Goal: Task Accomplishment & Management: Use online tool/utility

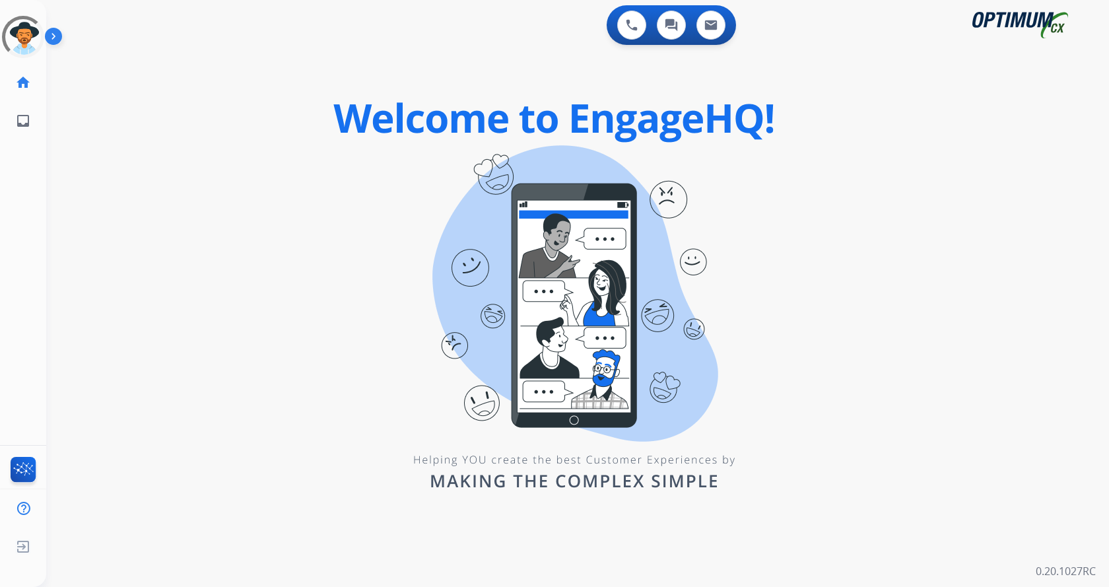
click at [53, 37] on img at bounding box center [56, 38] width 22 height 25
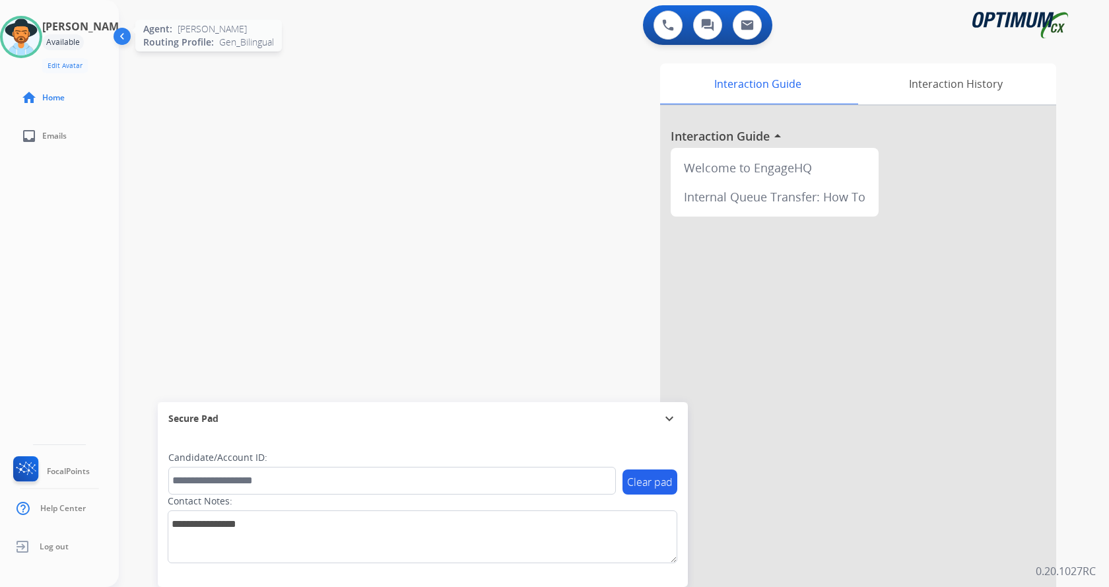
click at [40, 42] on img at bounding box center [21, 36] width 37 height 37
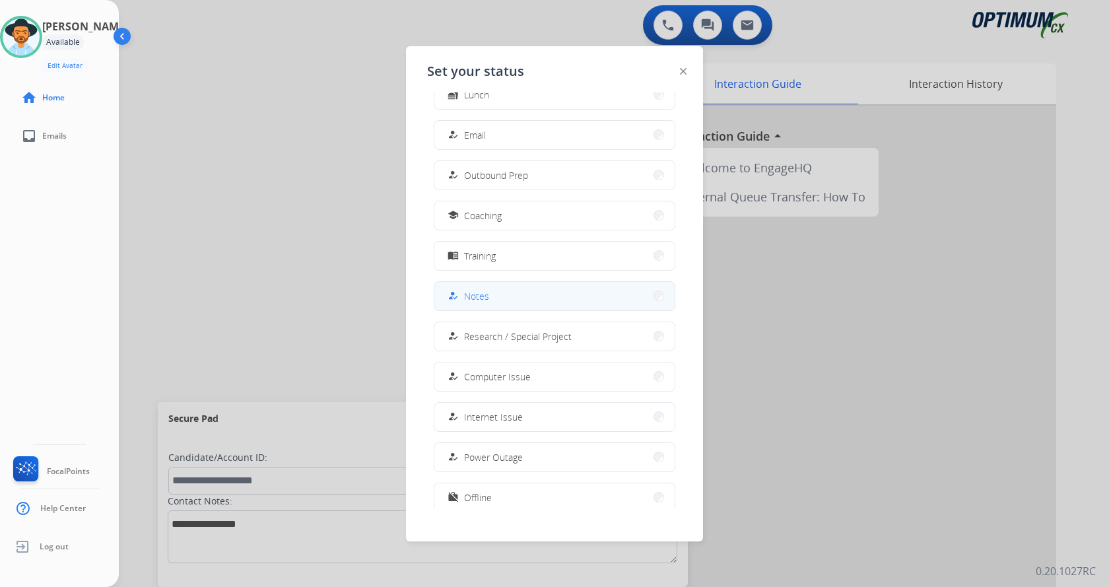
scroll to position [125, 0]
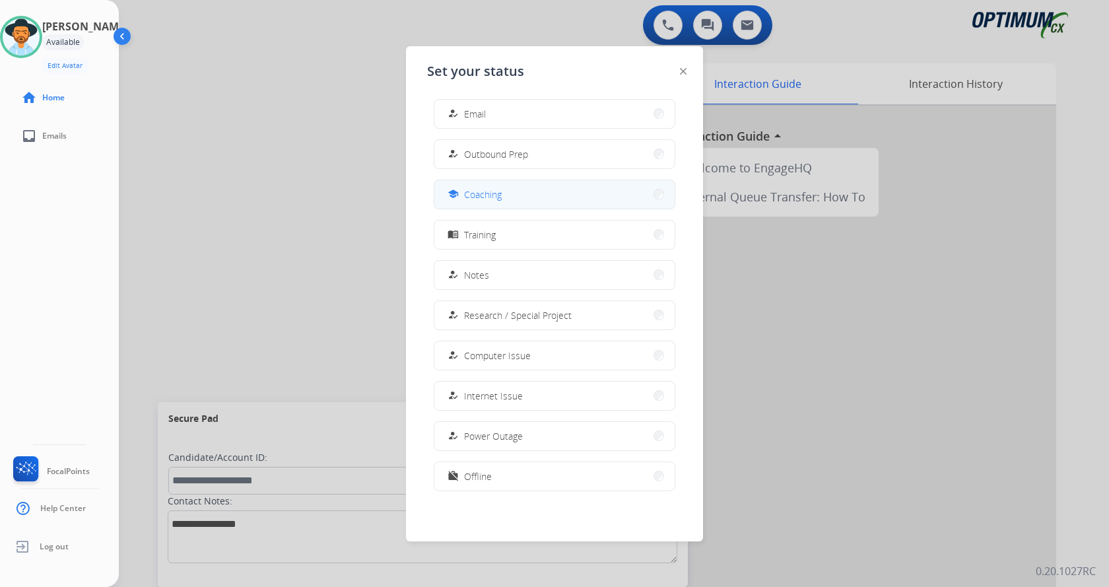
click at [494, 205] on button "school Coaching" at bounding box center [554, 194] width 240 height 28
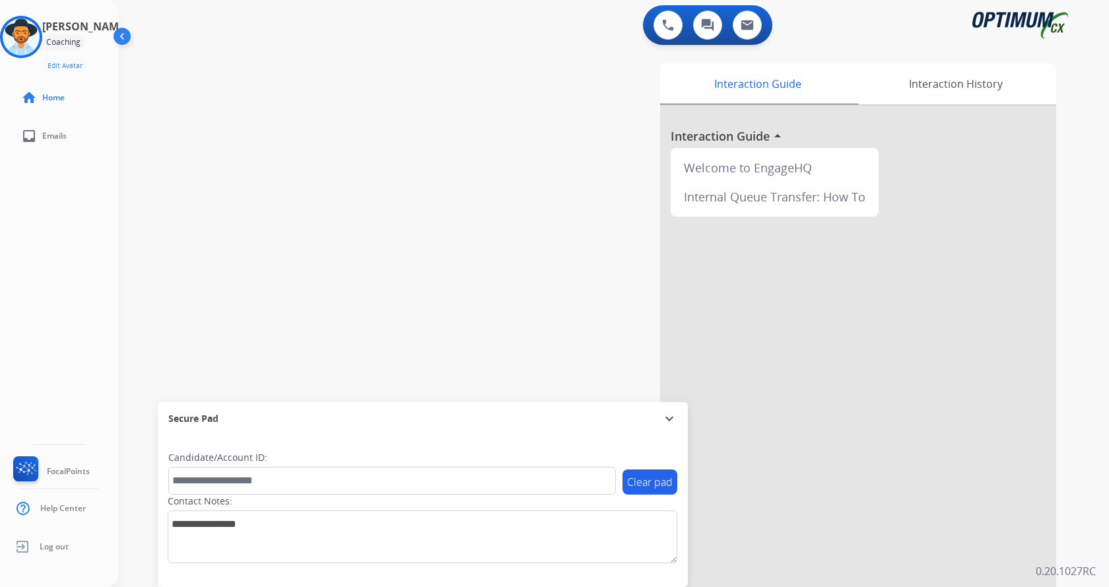
drag, startPoint x: 272, startPoint y: 214, endPoint x: 245, endPoint y: 212, distance: 27.1
click at [271, 215] on div "swap_horiz Break voice bridge close_fullscreen Connect 3-Way Call merge_type Se…" at bounding box center [598, 323] width 959 height 551
click at [299, 168] on div "swap_horiz Break voice bridge close_fullscreen Connect 3-Way Call merge_type Se…" at bounding box center [598, 323] width 959 height 551
click at [271, 160] on div "swap_horiz Break voice bridge close_fullscreen Connect 3-Way Call merge_type Se…" at bounding box center [598, 323] width 959 height 551
click at [215, 177] on div "swap_horiz Break voice bridge close_fullscreen Connect 3-Way Call merge_type Se…" at bounding box center [598, 323] width 959 height 551
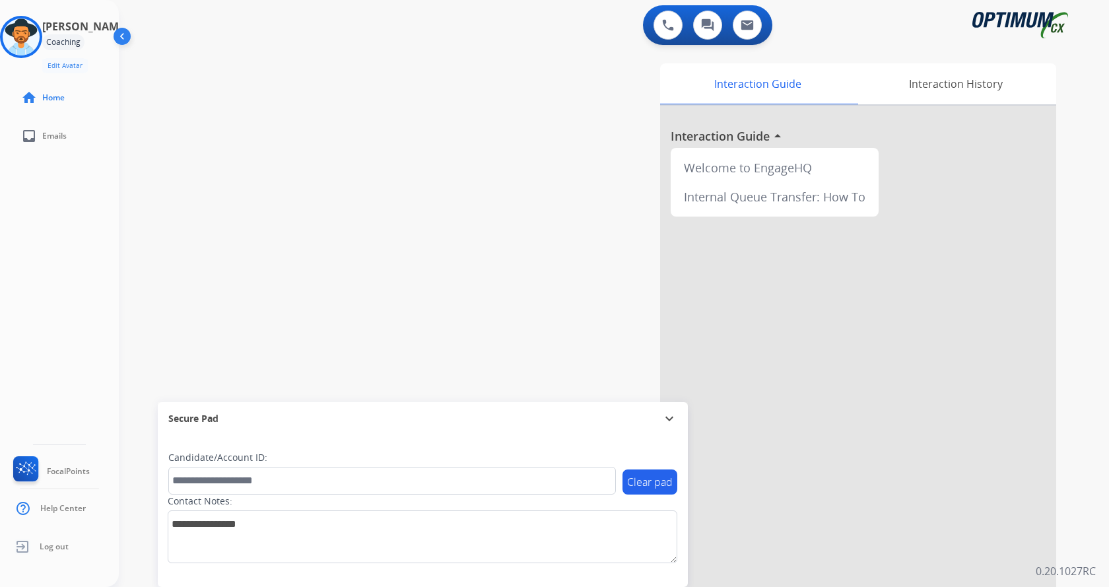
click at [315, 184] on div "swap_horiz Break voice bridge close_fullscreen Connect 3-Way Call merge_type Se…" at bounding box center [598, 323] width 959 height 551
drag, startPoint x: 374, startPoint y: 189, endPoint x: 384, endPoint y: 185, distance: 10.3
click at [376, 188] on div "swap_horiz Break voice bridge close_fullscreen Connect 3-Way Call merge_type Se…" at bounding box center [598, 323] width 959 height 551
click at [29, 38] on img at bounding box center [21, 36] width 37 height 37
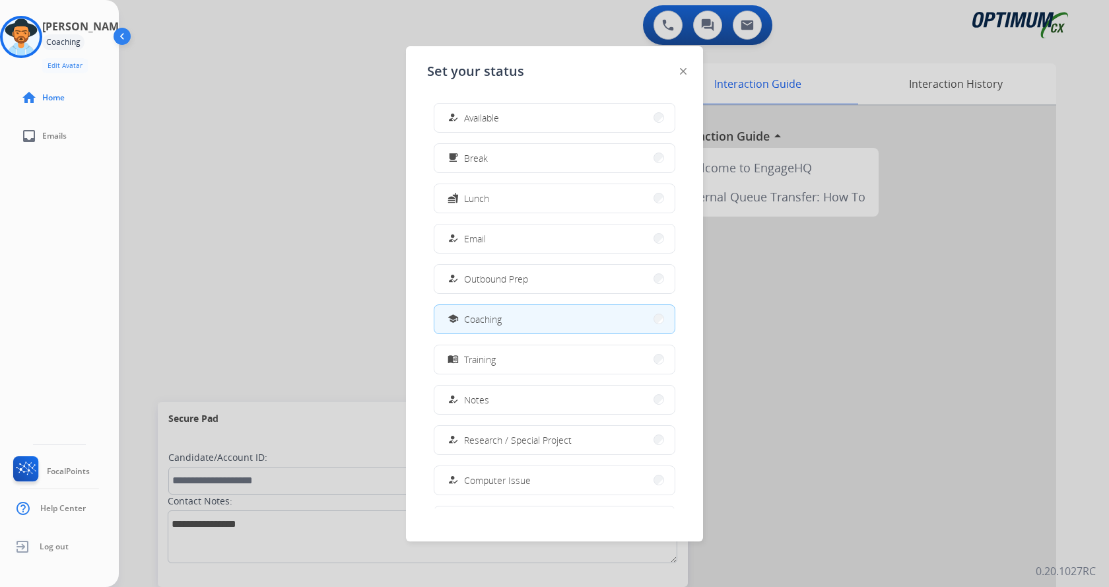
click at [338, 211] on div at bounding box center [554, 293] width 1109 height 587
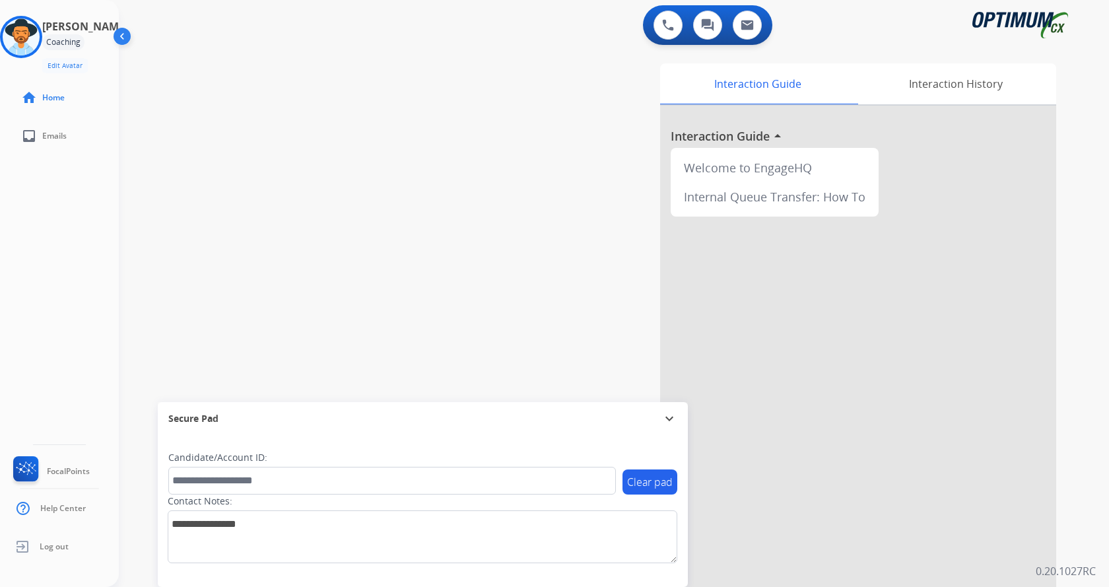
click at [390, 113] on div "swap_horiz Break voice bridge close_fullscreen Connect 3-Way Call merge_type Se…" at bounding box center [598, 323] width 959 height 551
click at [34, 34] on img at bounding box center [21, 36] width 37 height 37
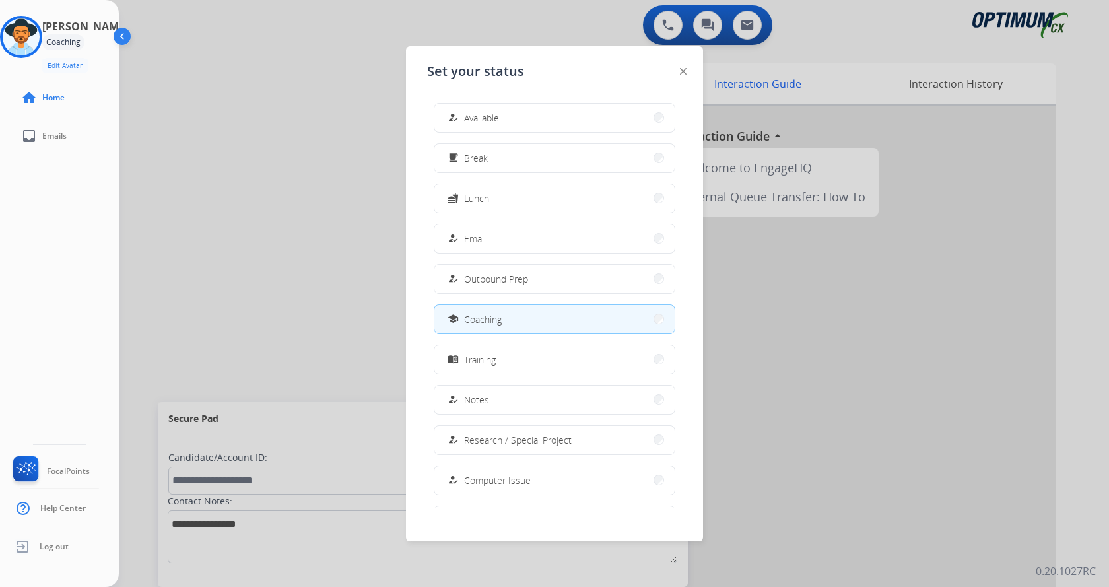
click at [474, 119] on span "Available" at bounding box center [481, 118] width 35 height 14
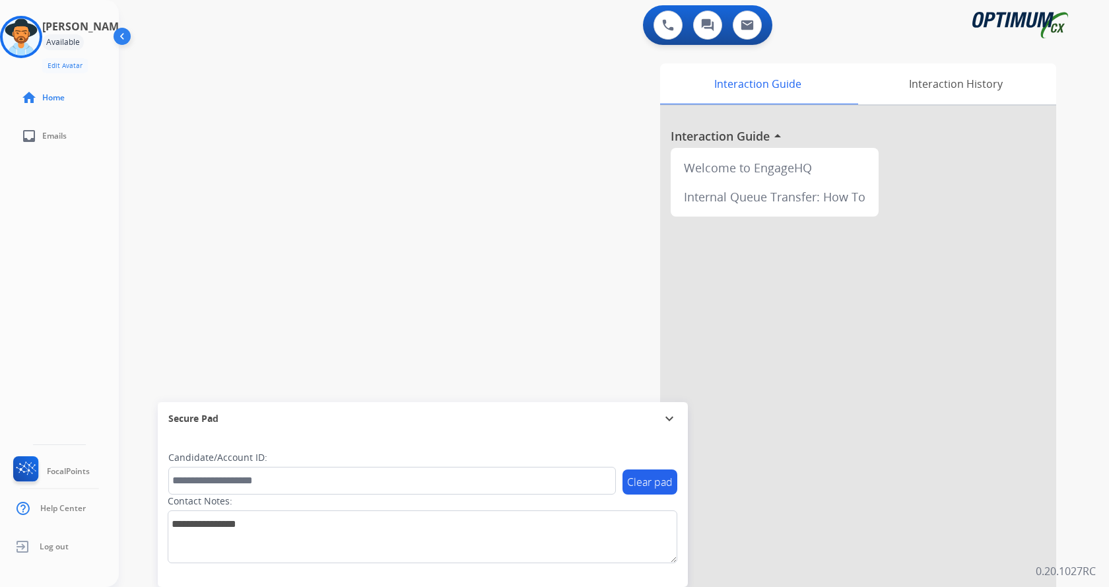
click at [261, 115] on div "swap_horiz Break voice bridge close_fullscreen Connect 3-Way Call merge_type Se…" at bounding box center [598, 323] width 959 height 551
click at [506, 98] on div "Interaction Guide Interaction History Interaction Guide arrow_drop_up Welcome t…" at bounding box center [768, 330] width 575 height 535
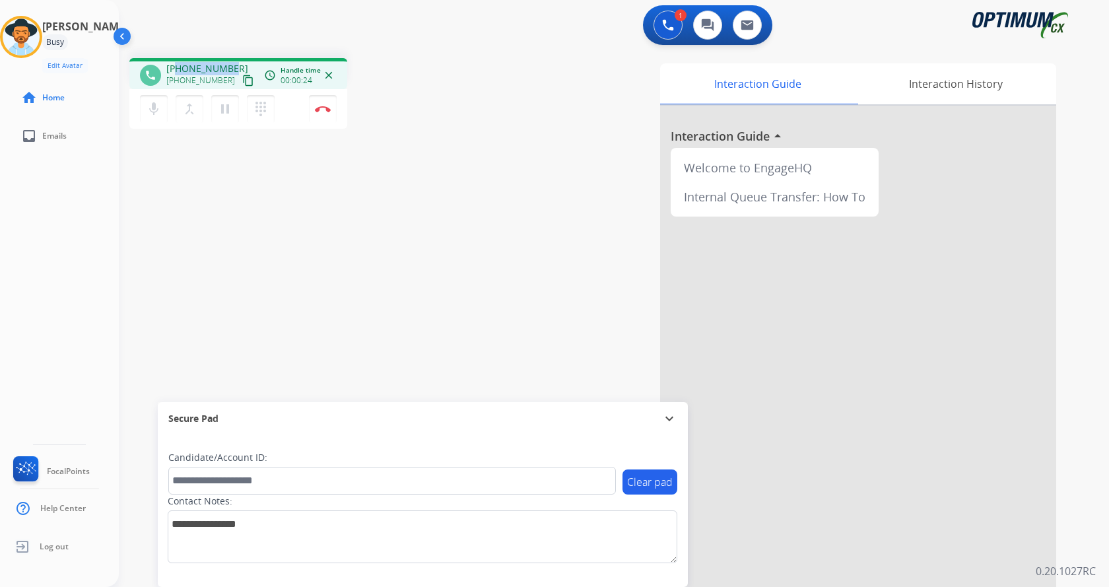
drag, startPoint x: 176, startPoint y: 68, endPoint x: 230, endPoint y: 65, distance: 54.2
click at [230, 65] on div "[PHONE_NUMBER] [PHONE_NUMBER] content_copy" at bounding box center [211, 75] width 90 height 26
copy span "3154887356"
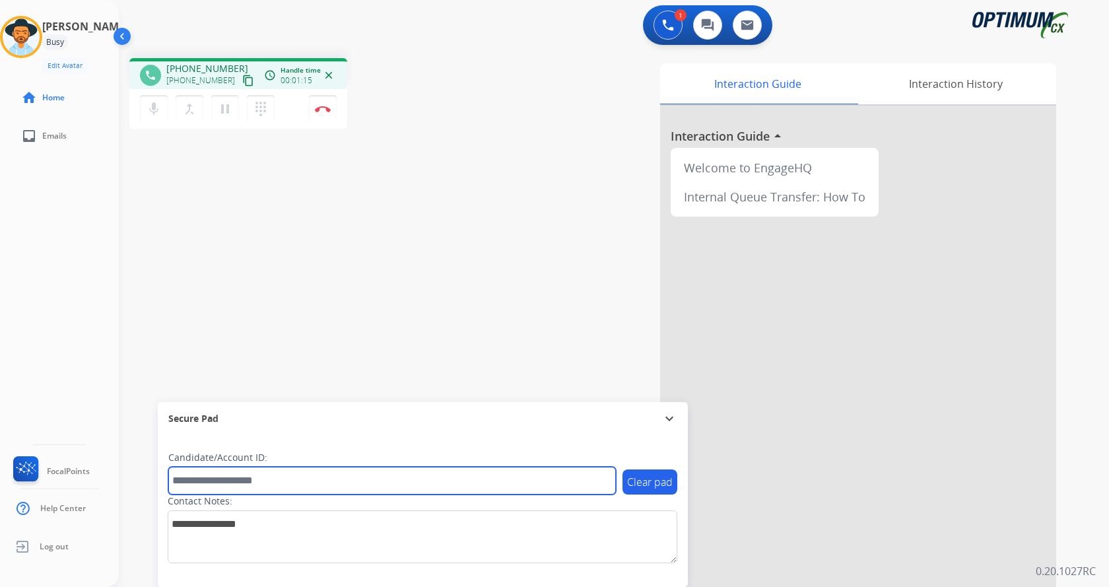
click at [294, 475] on input "text" at bounding box center [392, 481] width 448 height 28
paste input "*******"
type input "*******"
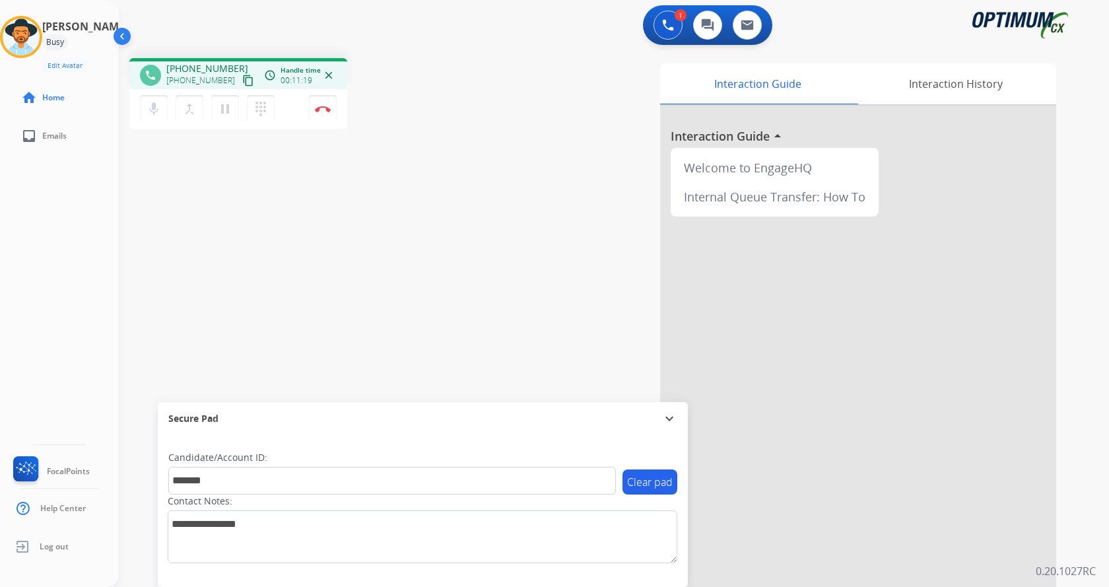
click at [50, 250] on div "[PERSON_NAME] Edit Avatar Agent: [PERSON_NAME] Profile: Gen_Bilingual home Home…" at bounding box center [59, 293] width 119 height 587
click at [48, 271] on div "[PERSON_NAME] Edit Avatar Agent: [PERSON_NAME] Profile: Gen_Bilingual home Home…" at bounding box center [59, 293] width 119 height 587
click at [382, 242] on div "phone [PHONE_NUMBER] [PHONE_NUMBER] content_copy access_time Call metrics Queue…" at bounding box center [598, 323] width 959 height 551
click at [230, 103] on mat-icon "pause" at bounding box center [225, 109] width 16 height 16
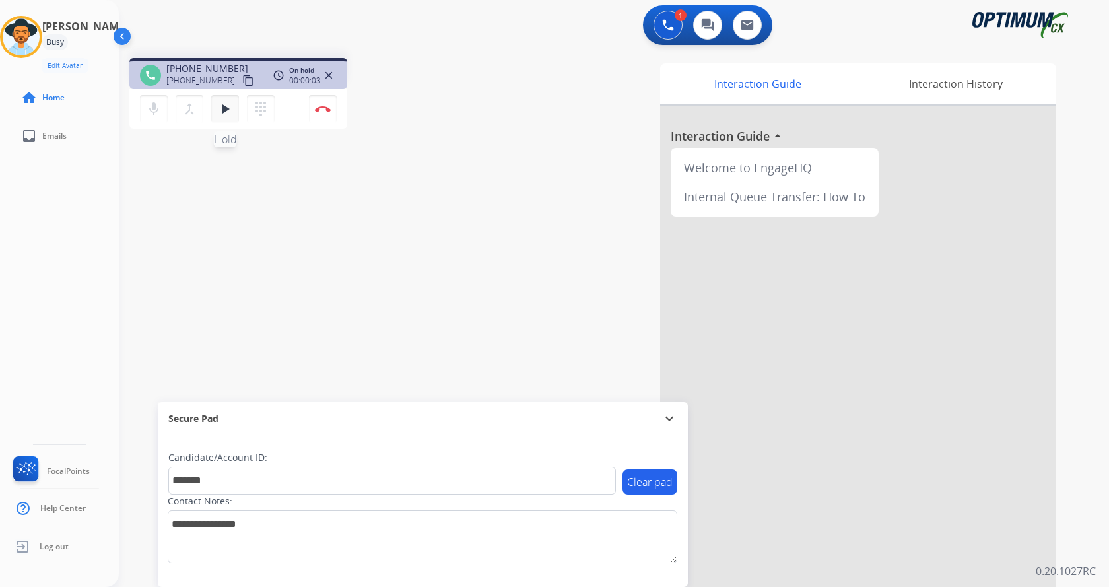
click at [228, 110] on mat-icon "play_arrow" at bounding box center [225, 109] width 16 height 16
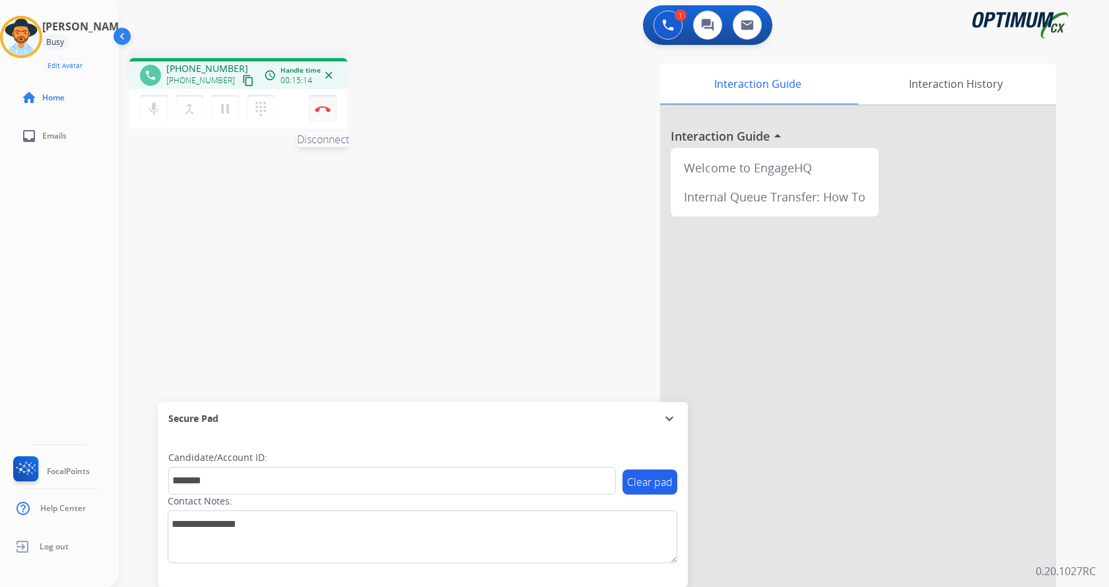
click at [325, 110] on img at bounding box center [323, 109] width 16 height 7
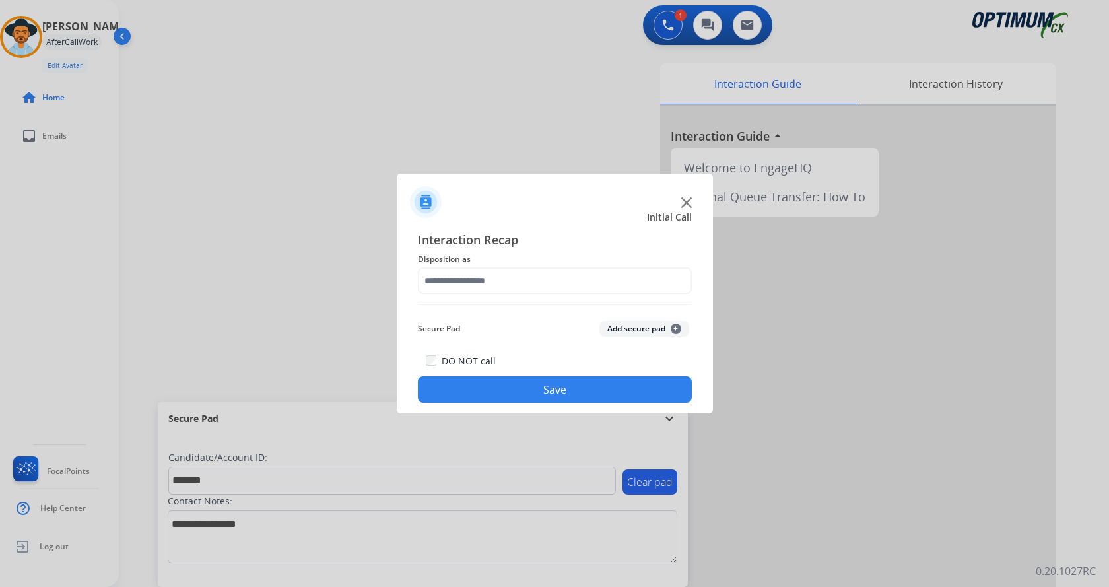
click at [634, 327] on button "Add secure pad +" at bounding box center [644, 329] width 90 height 16
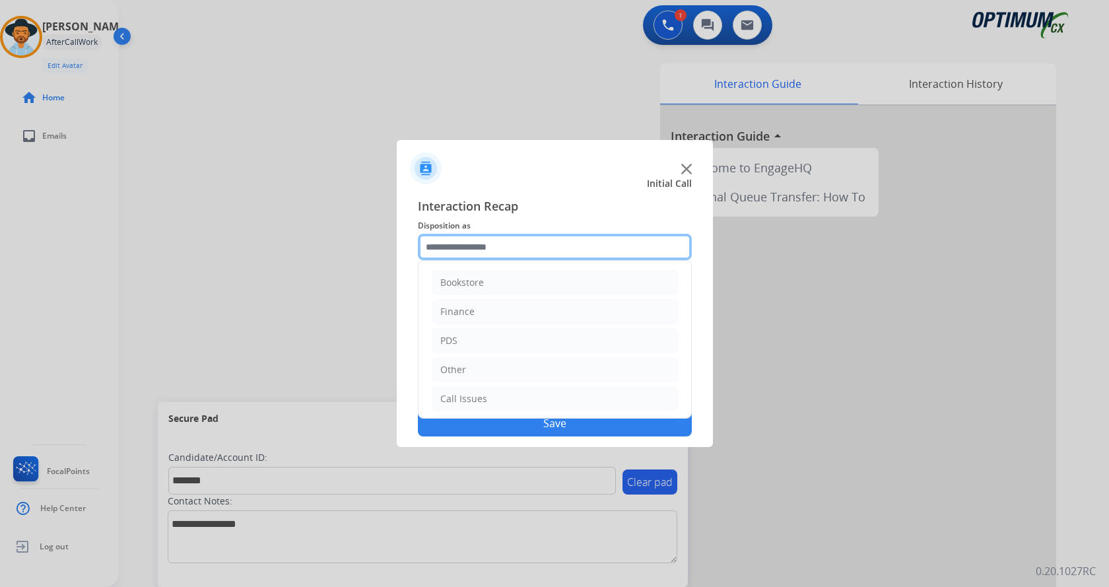
click at [503, 257] on input "text" at bounding box center [555, 247] width 274 height 26
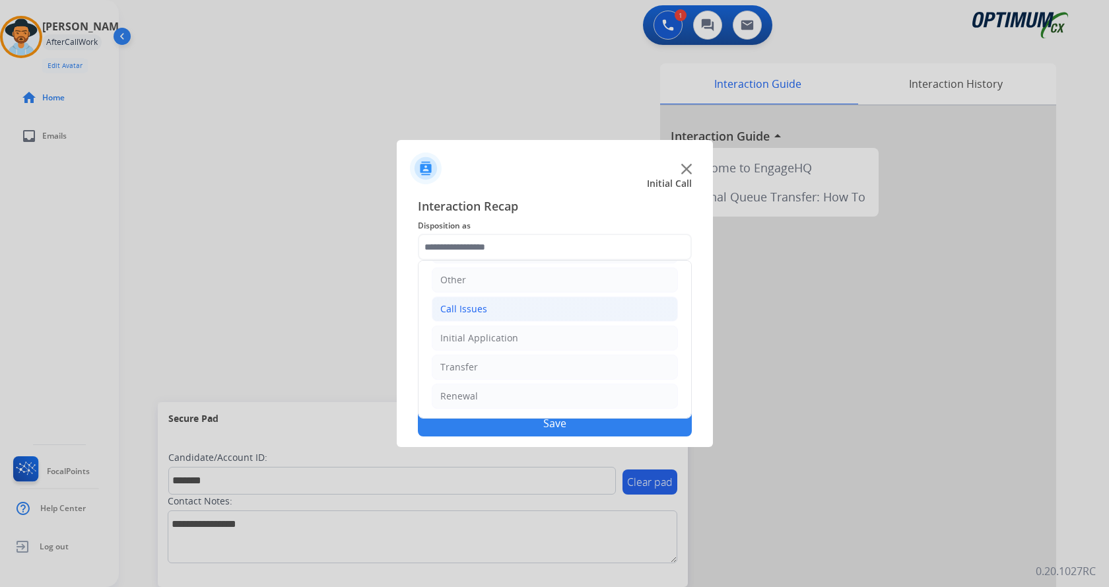
drag, startPoint x: 483, startPoint y: 307, endPoint x: 510, endPoint y: 318, distance: 29.1
click at [483, 306] on div "Call Issues" at bounding box center [463, 308] width 47 height 13
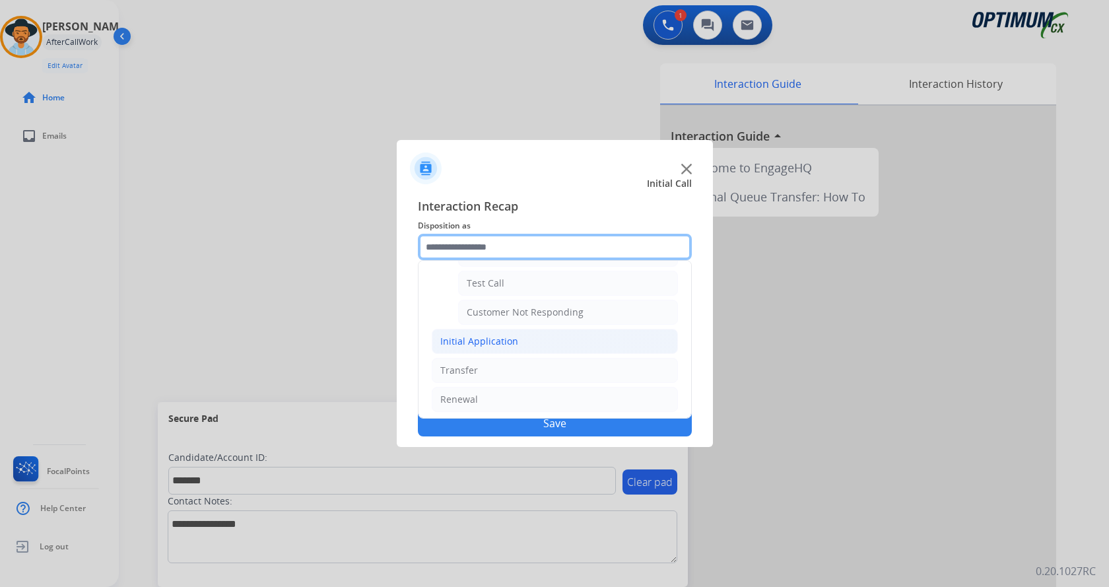
scroll to position [235, 0]
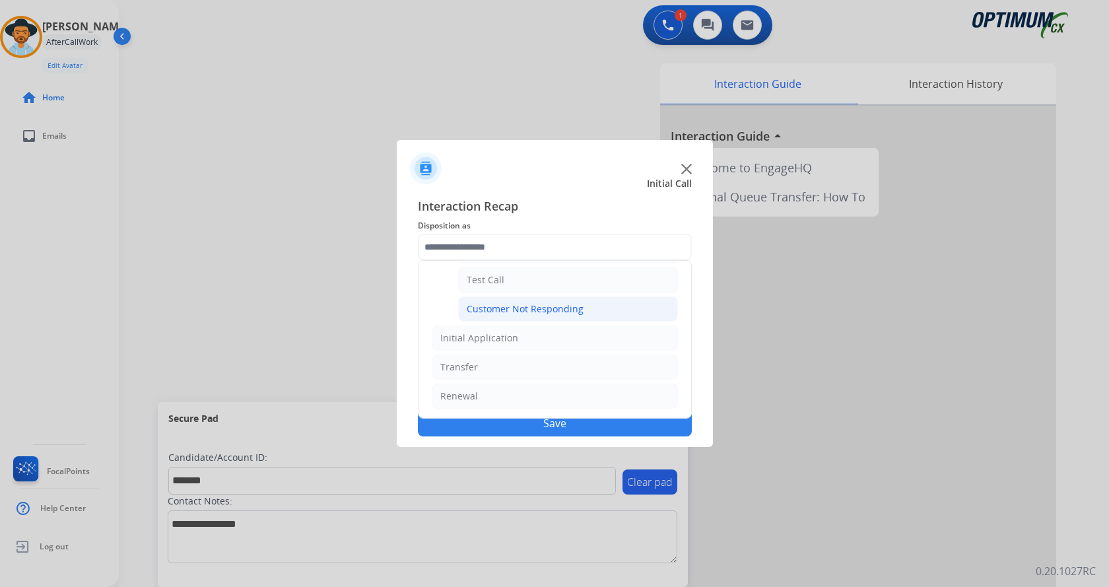
click at [543, 306] on div "Customer Not Responding" at bounding box center [525, 308] width 117 height 13
type input "**********"
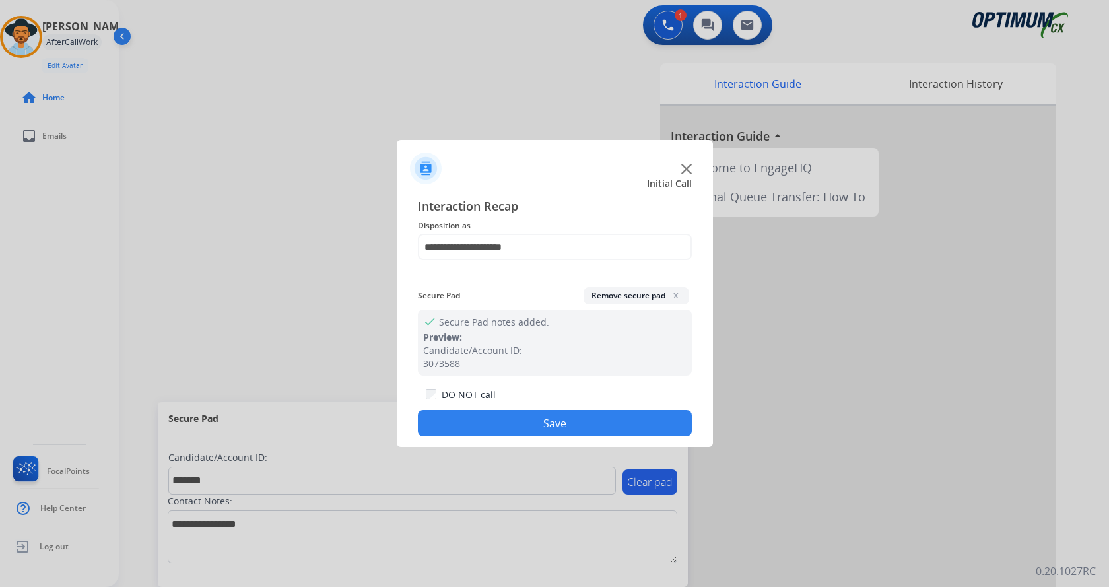
click at [512, 414] on button "Save" at bounding box center [555, 423] width 274 height 26
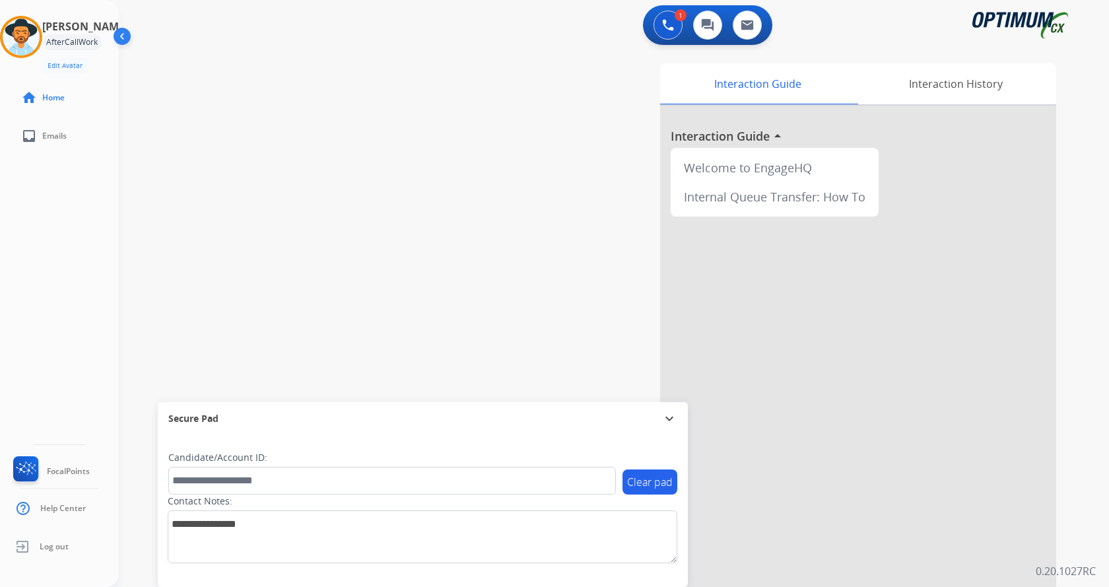
click at [333, 238] on div "swap_horiz Break voice bridge close_fullscreen Connect 3-Way Call merge_type Se…" at bounding box center [598, 323] width 959 height 551
click at [427, 195] on div "swap_horiz Break voice bridge close_fullscreen Connect 3-Way Call merge_type Se…" at bounding box center [598, 323] width 959 height 551
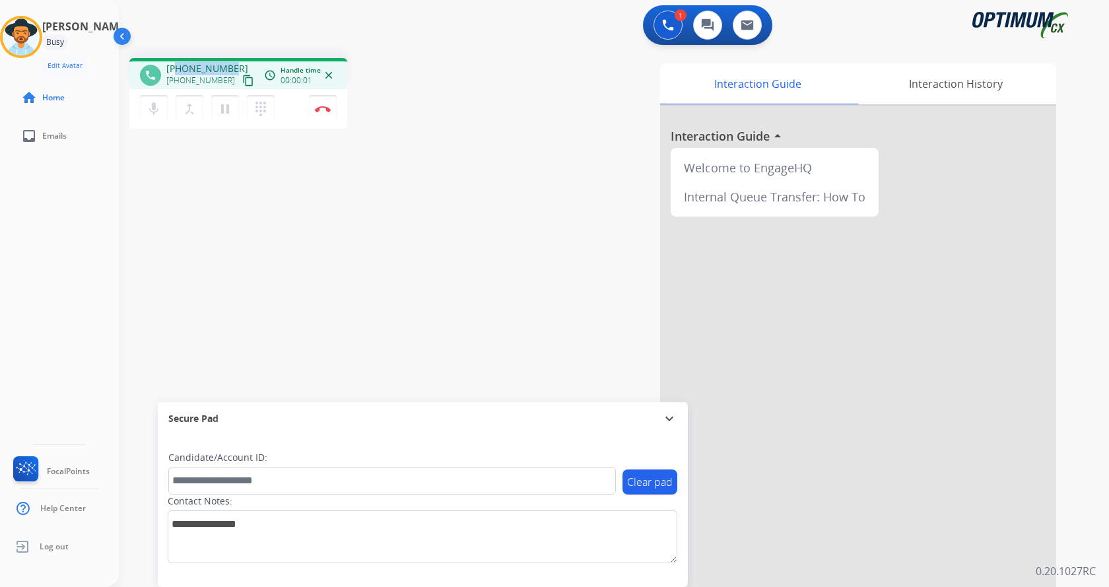
drag, startPoint x: 182, startPoint y: 66, endPoint x: 232, endPoint y: 59, distance: 50.0
click at [232, 59] on div "phone [PHONE_NUMBER] [PHONE_NUMBER] content_copy access_time Call metrics Queue…" at bounding box center [238, 73] width 218 height 31
copy span "8706173491"
click at [386, 244] on div "phone [PHONE_NUMBER] [PHONE_NUMBER] content_copy access_time Call metrics Queue…" at bounding box center [598, 323] width 959 height 551
click at [453, 110] on div "phone [PHONE_NUMBER] [PHONE_NUMBER] content_copy access_time Call metrics Queue…" at bounding box center [302, 95] width 347 height 75
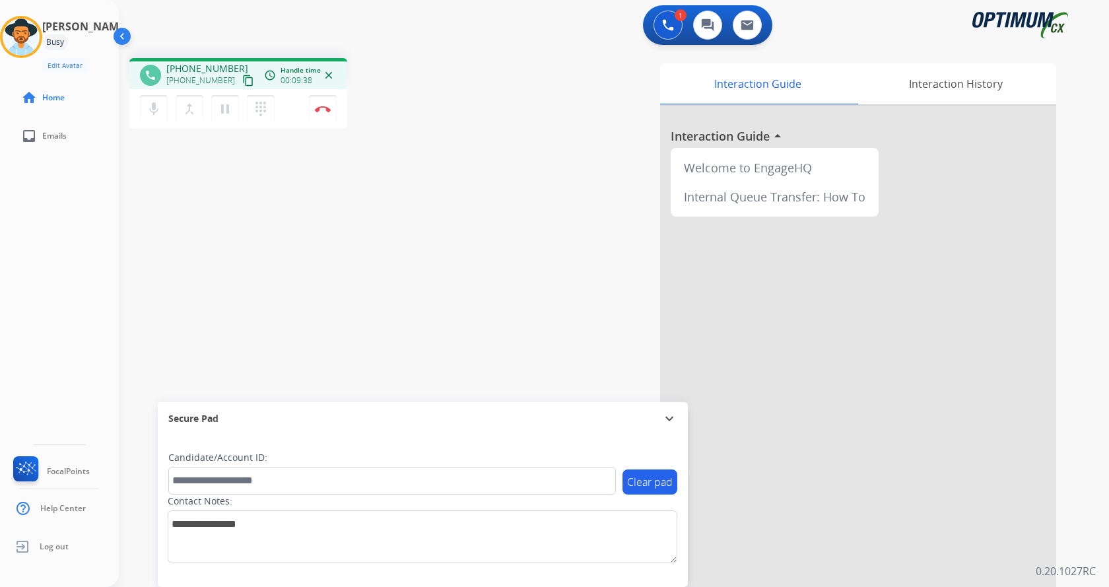
click at [372, 62] on div "phone [PHONE_NUMBER] [PHONE_NUMBER] content_copy access_time Call metrics Queue…" at bounding box center [302, 95] width 347 height 75
click at [316, 263] on div "phone [PHONE_NUMBER] [PHONE_NUMBER] content_copy access_time Call metrics Queue…" at bounding box center [598, 323] width 959 height 551
click at [388, 125] on div "phone [PHONE_NUMBER] [PHONE_NUMBER] content_copy access_time Call metrics Queue…" at bounding box center [302, 95] width 347 height 75
click at [220, 111] on mat-icon "pause" at bounding box center [225, 109] width 16 height 16
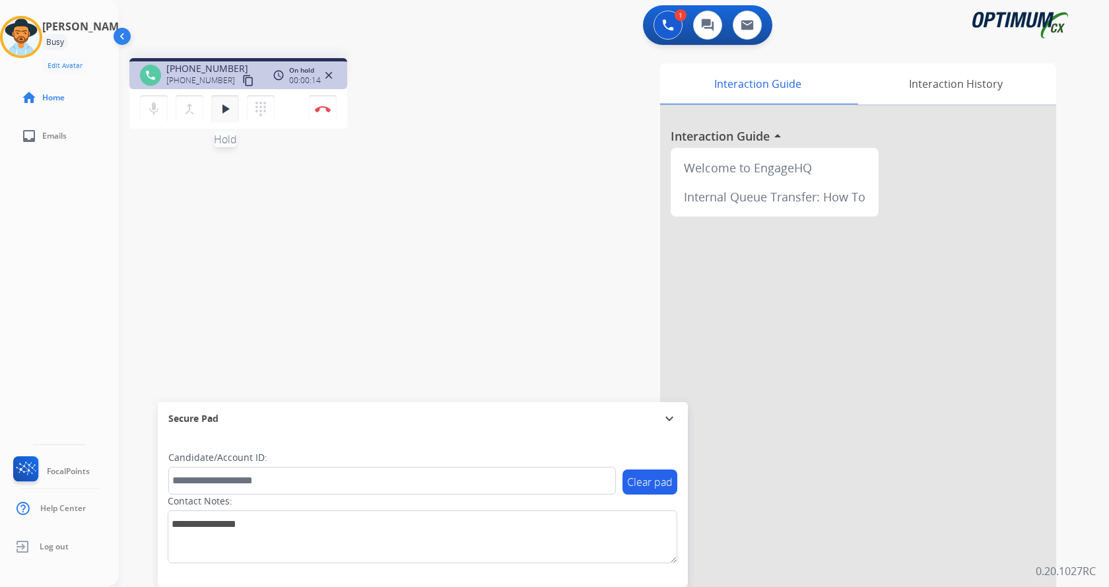
click at [219, 110] on mat-icon "play_arrow" at bounding box center [225, 109] width 16 height 16
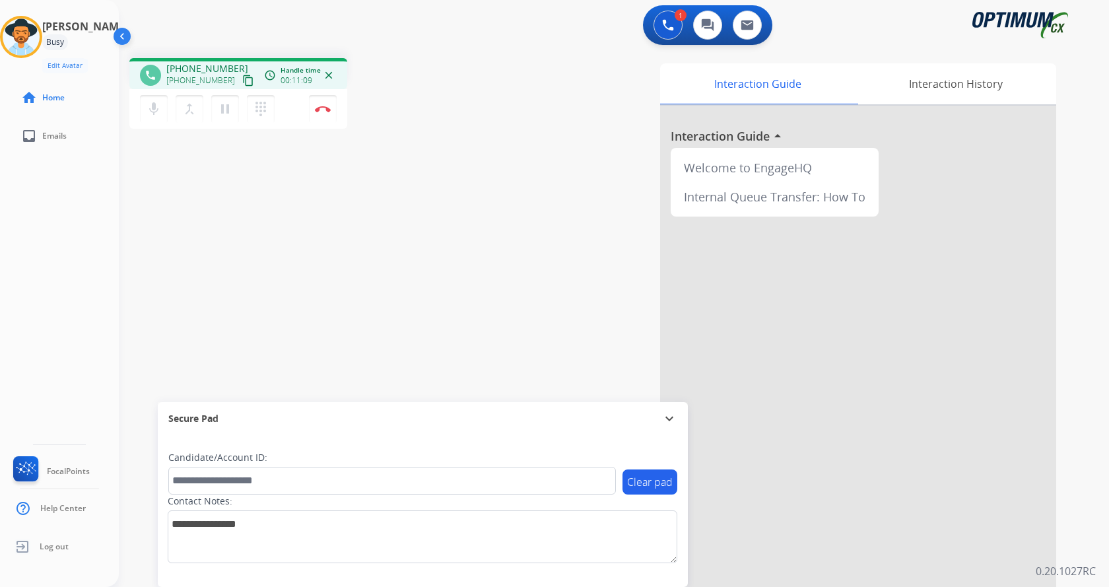
click at [396, 166] on div "phone [PHONE_NUMBER] [PHONE_NUMBER] content_copy access_time Call metrics Queue…" at bounding box center [598, 323] width 959 height 551
click at [393, 213] on div "phone [PHONE_NUMBER] [PHONE_NUMBER] content_copy access_time Call metrics Queue…" at bounding box center [598, 323] width 959 height 551
click at [516, 298] on div "Interaction Guide Interaction History Interaction Guide arrow_drop_up Welcome t…" at bounding box center [768, 330] width 575 height 535
drag, startPoint x: 176, startPoint y: 68, endPoint x: 228, endPoint y: 69, distance: 51.5
click at [228, 69] on span "[PHONE_NUMBER]" at bounding box center [207, 68] width 82 height 13
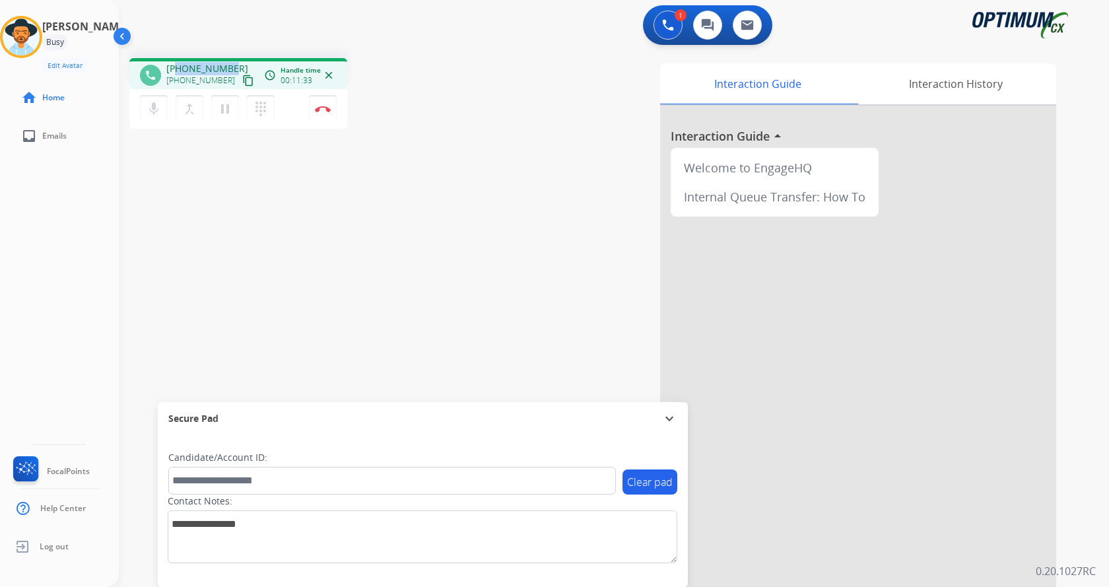
copy span "8706173491"
click at [325, 110] on img at bounding box center [323, 109] width 16 height 7
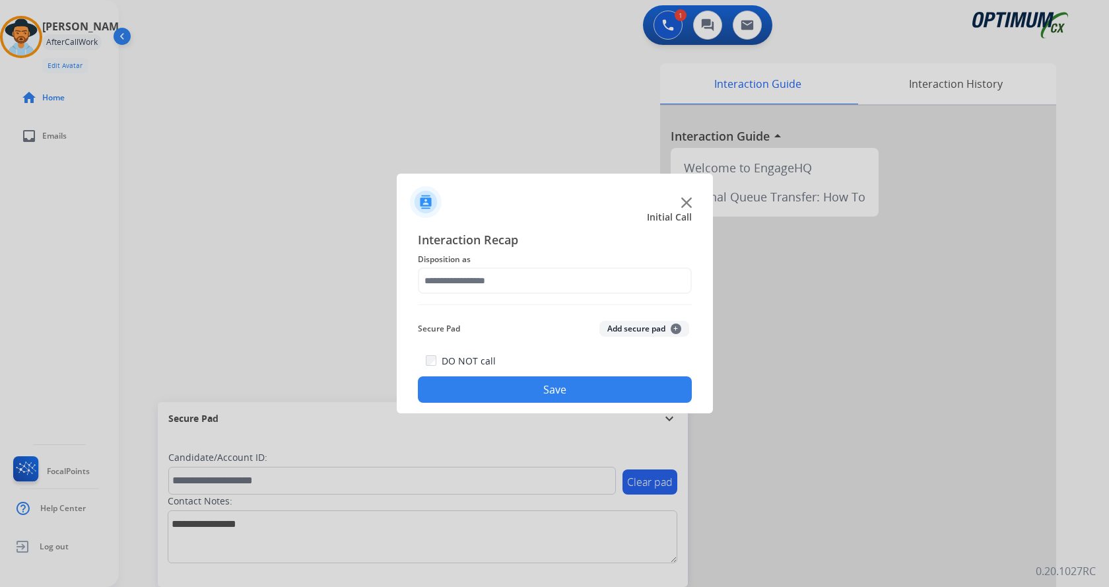
click at [633, 332] on button "Add secure pad +" at bounding box center [644, 329] width 90 height 16
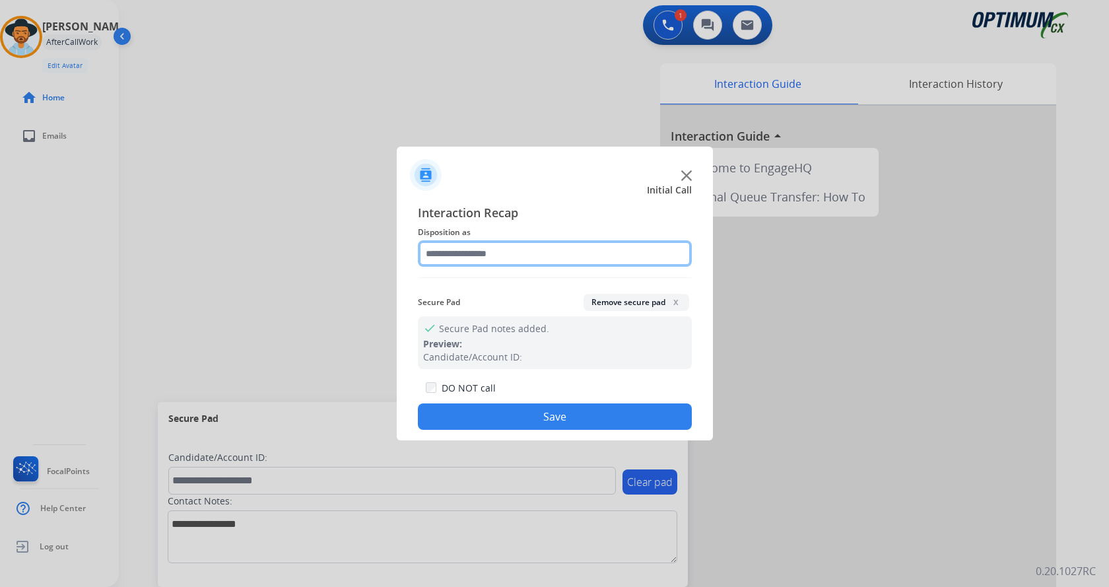
click at [493, 252] on input "text" at bounding box center [555, 253] width 274 height 26
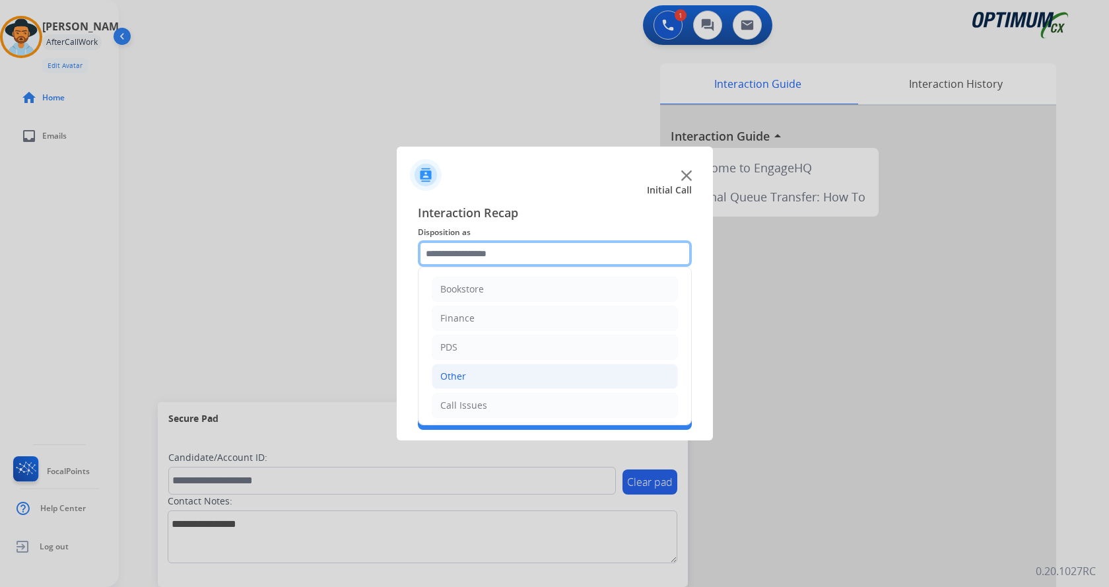
scroll to position [90, 0]
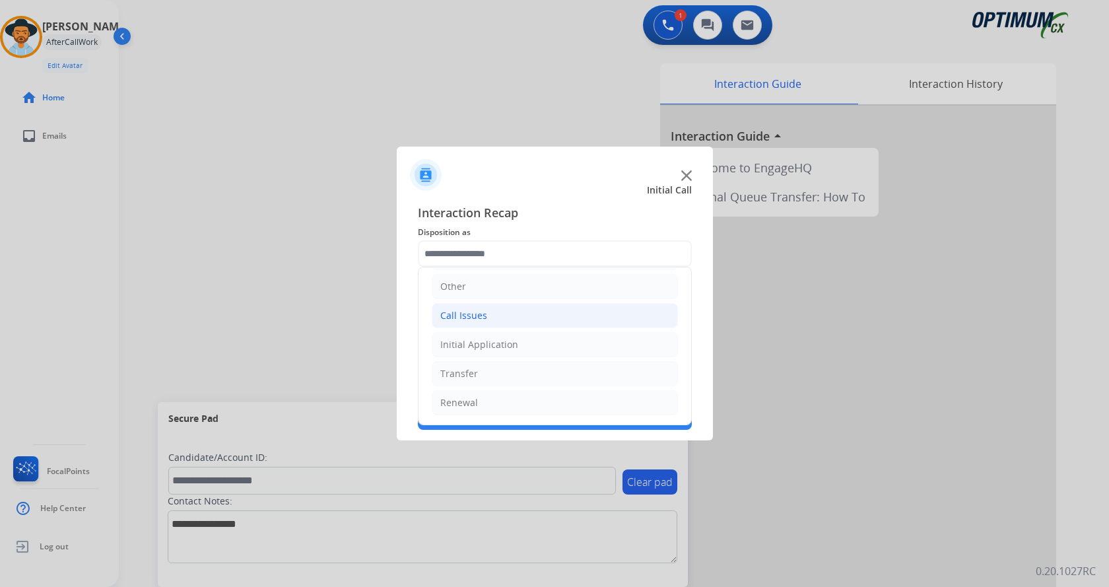
click at [499, 315] on li "Call Issues" at bounding box center [555, 315] width 246 height 25
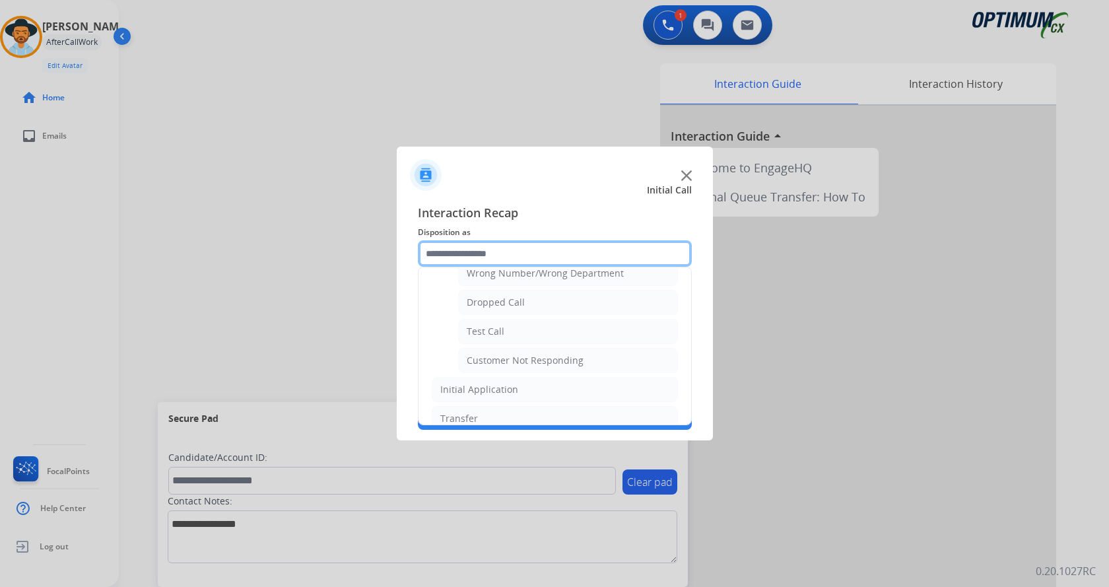
scroll to position [222, 0]
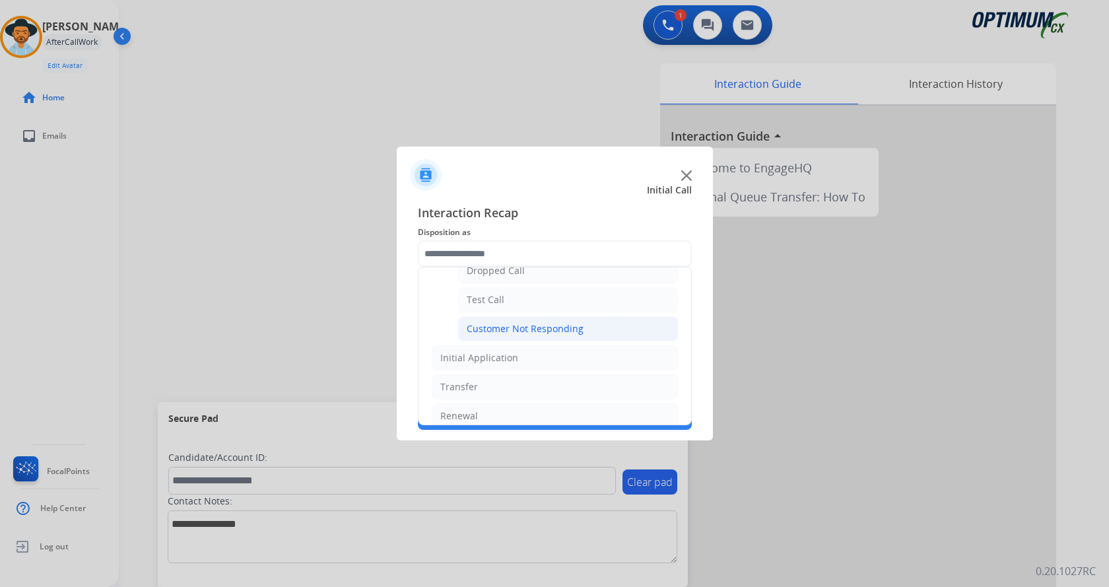
click at [553, 331] on div "Customer Not Responding" at bounding box center [525, 328] width 117 height 13
type input "**********"
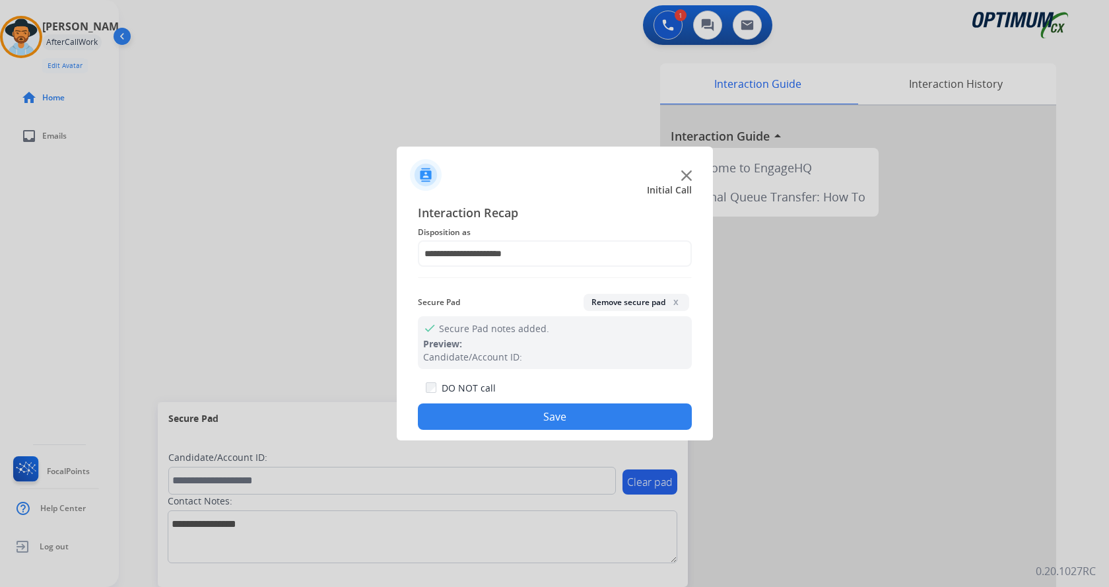
click at [529, 418] on button "Save" at bounding box center [555, 416] width 274 height 26
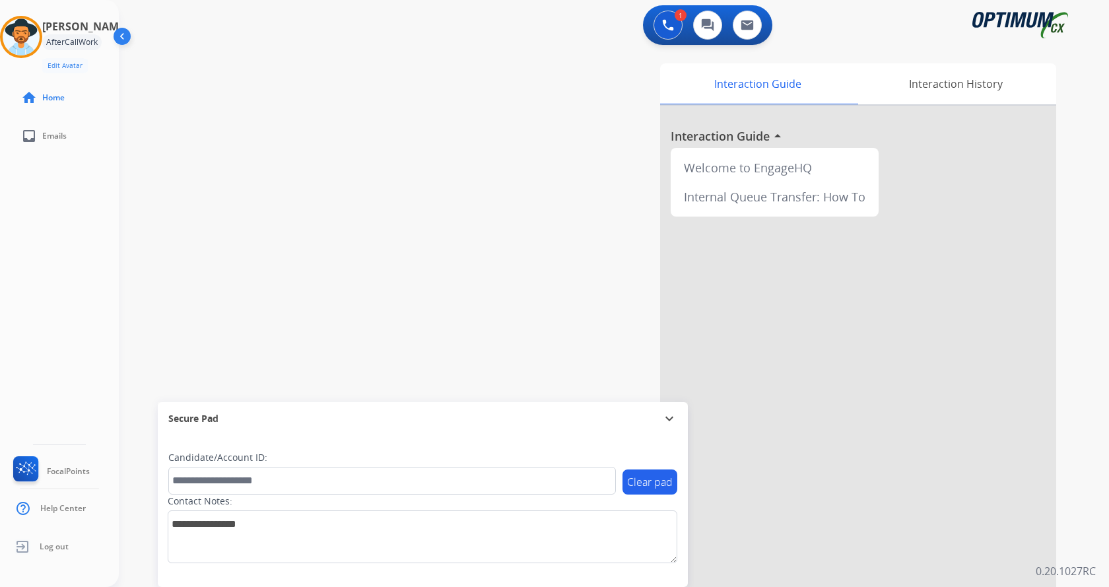
click at [297, 241] on div "swap_horiz Break voice bridge close_fullscreen Connect 3-Way Call merge_type Se…" at bounding box center [598, 323] width 959 height 551
click at [34, 50] on img at bounding box center [21, 36] width 37 height 37
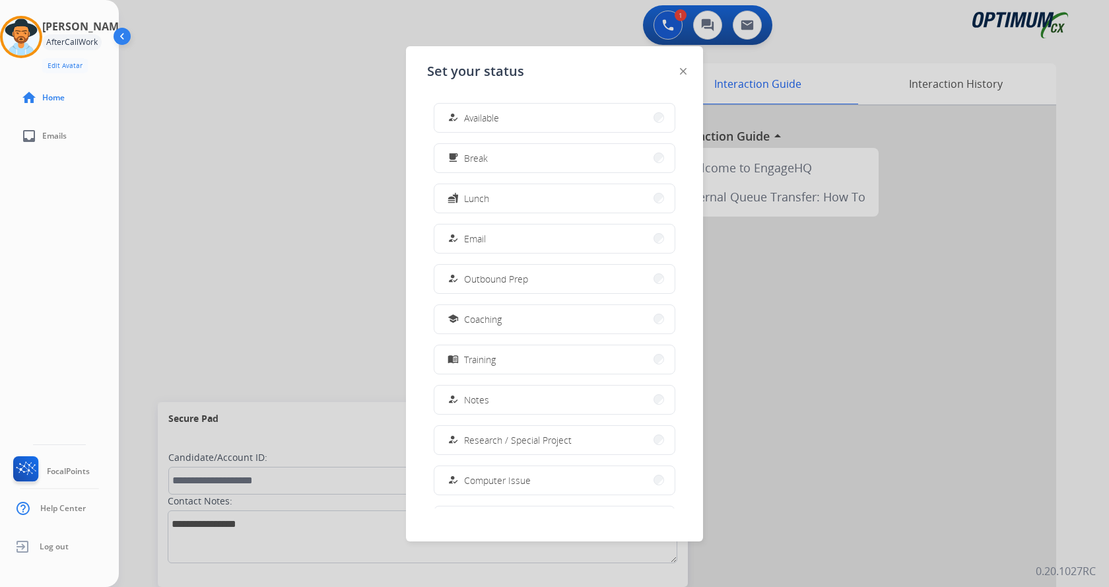
drag, startPoint x: 493, startPoint y: 128, endPoint x: 567, endPoint y: 83, distance: 86.5
click at [493, 127] on button "how_to_reg Available" at bounding box center [554, 118] width 240 height 28
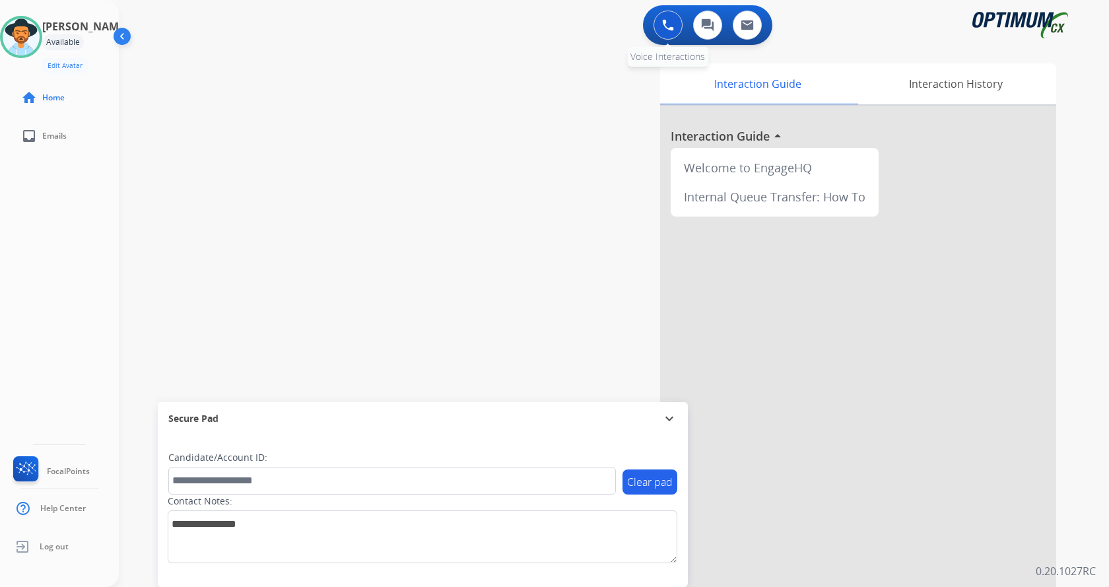
click at [676, 31] on button at bounding box center [668, 25] width 29 height 29
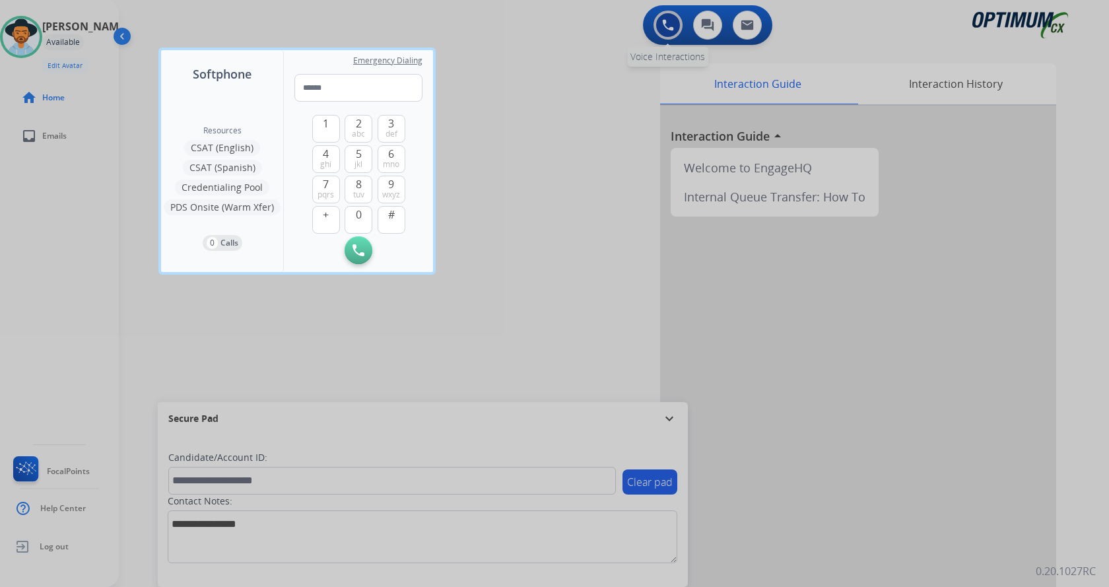
type input "**********"
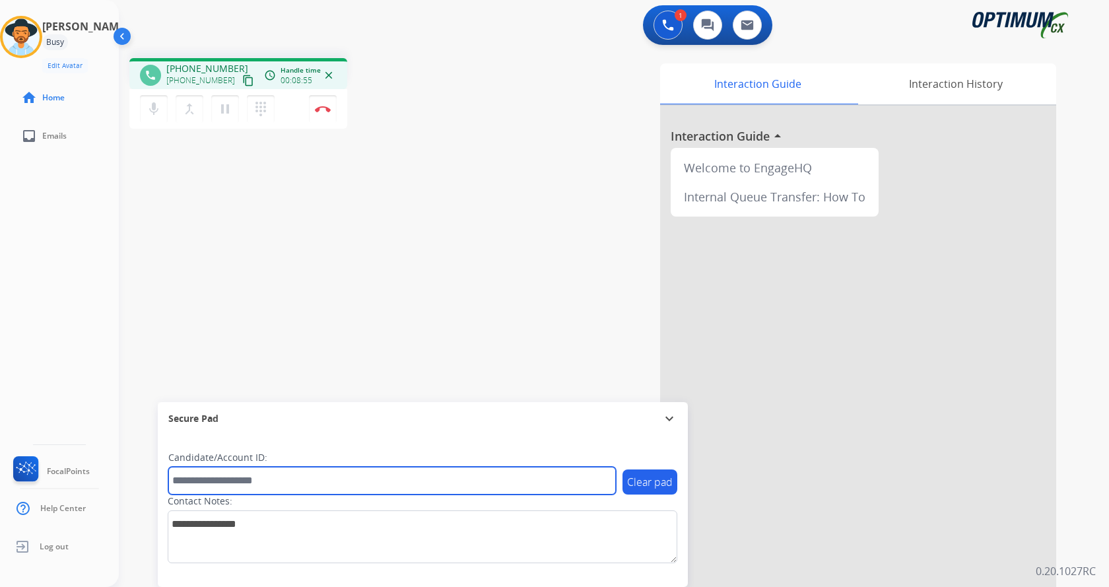
click at [293, 480] on input "text" at bounding box center [392, 481] width 448 height 28
paste input "*******"
type input "*******"
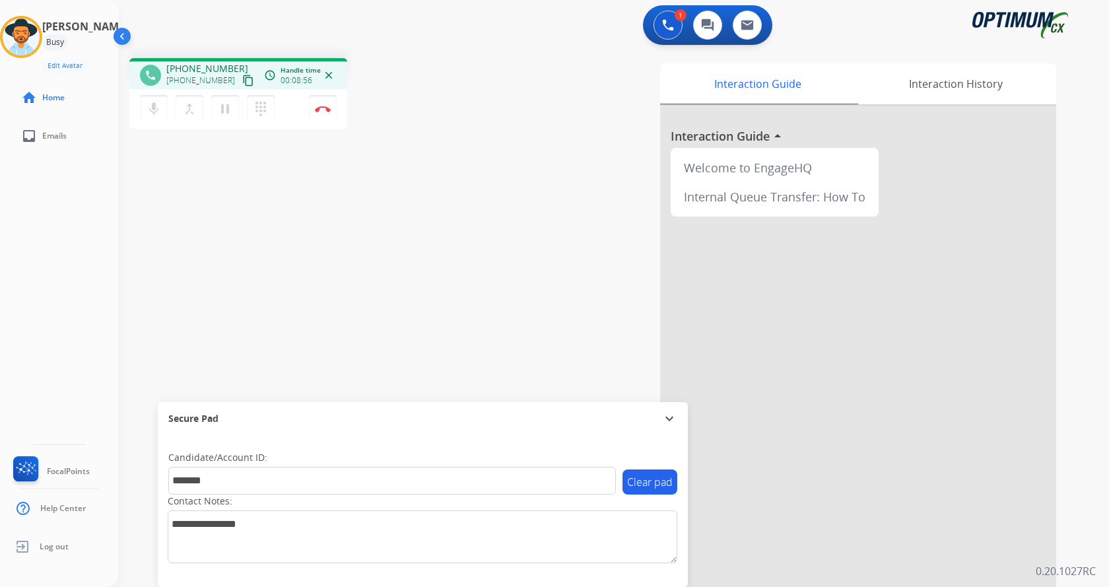
click at [273, 282] on div "phone [PHONE_NUMBER] [PHONE_NUMBER] content_copy access_time Call metrics Queue…" at bounding box center [598, 323] width 959 height 551
click at [308, 231] on div "phone [PHONE_NUMBER] [PHONE_NUMBER] content_copy access_time Call metrics Queue…" at bounding box center [598, 323] width 959 height 551
drag, startPoint x: 322, startPoint y: 114, endPoint x: 326, endPoint y: 108, distance: 8.1
click at [326, 108] on button "Disconnect" at bounding box center [323, 109] width 28 height 28
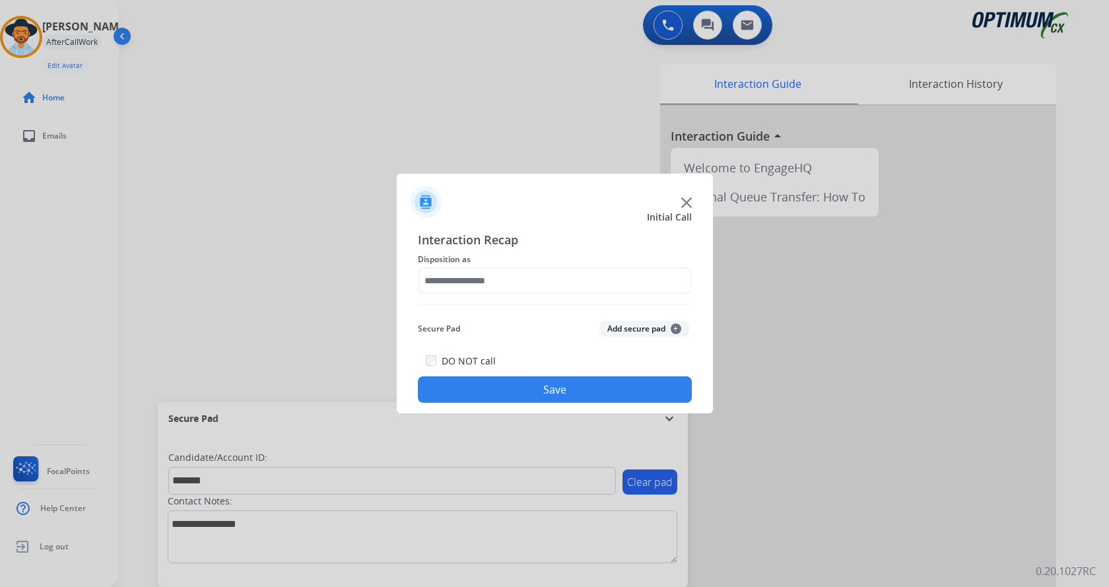
click at [614, 328] on button "Add secure pad +" at bounding box center [644, 329] width 90 height 16
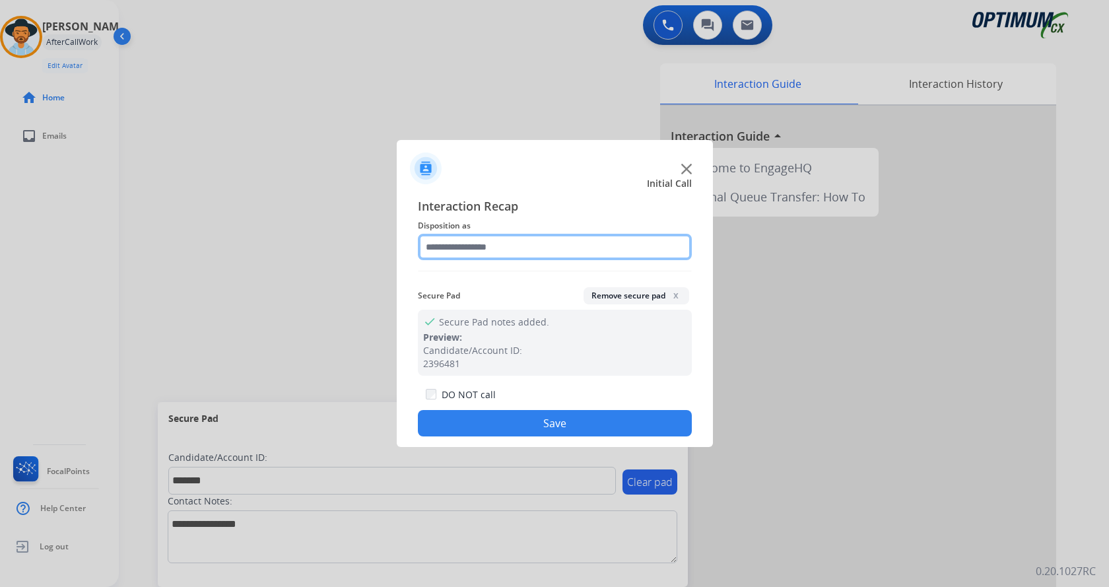
click at [518, 253] on input "text" at bounding box center [555, 247] width 274 height 26
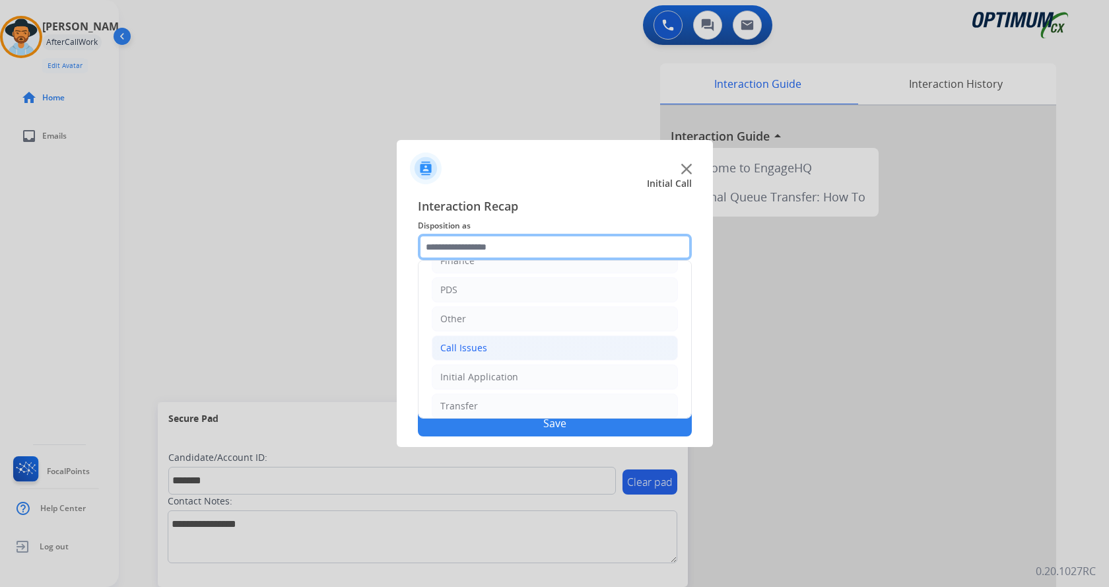
scroll to position [90, 0]
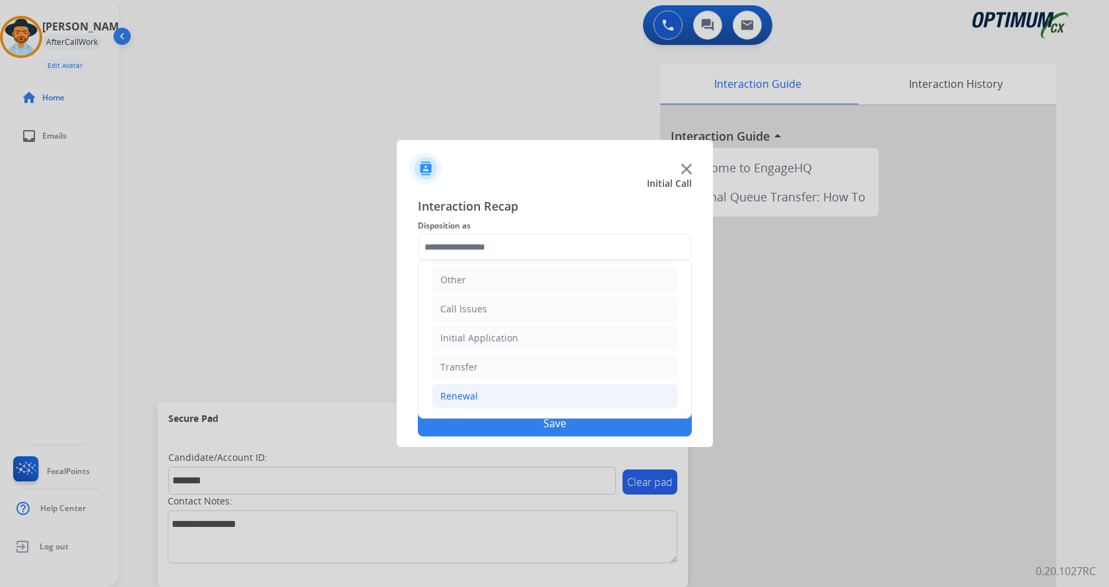
click at [502, 393] on li "Renewal" at bounding box center [555, 396] width 246 height 25
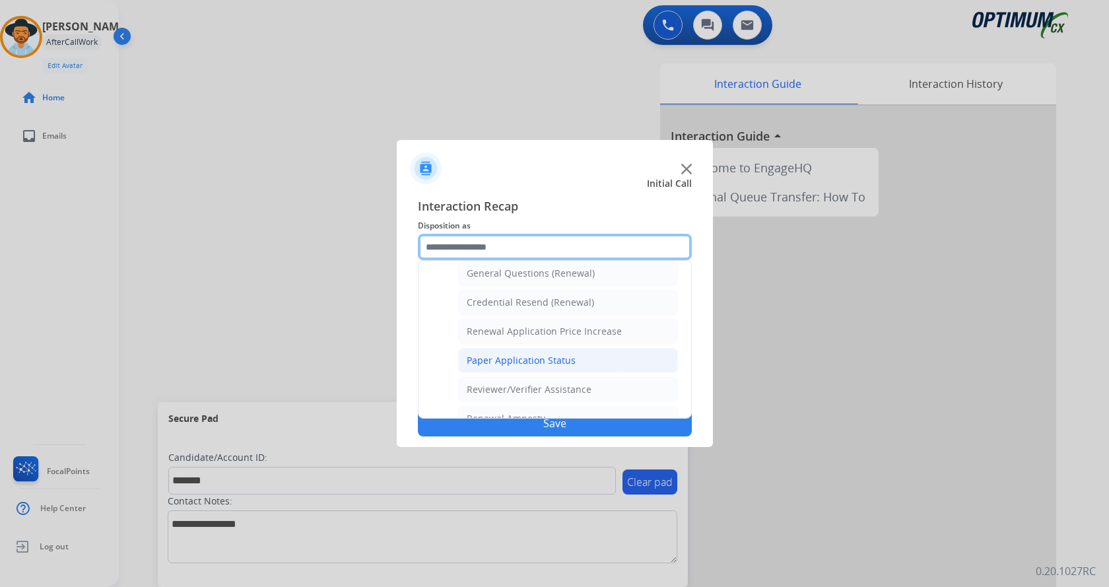
scroll to position [378, 0]
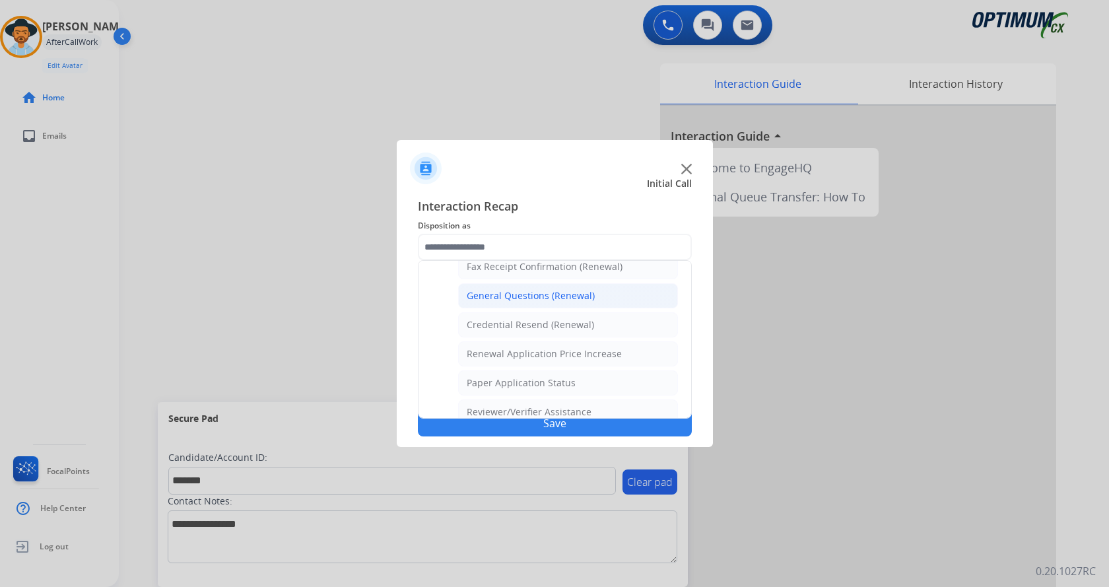
click at [543, 296] on div "General Questions (Renewal)" at bounding box center [531, 295] width 128 height 13
type input "**********"
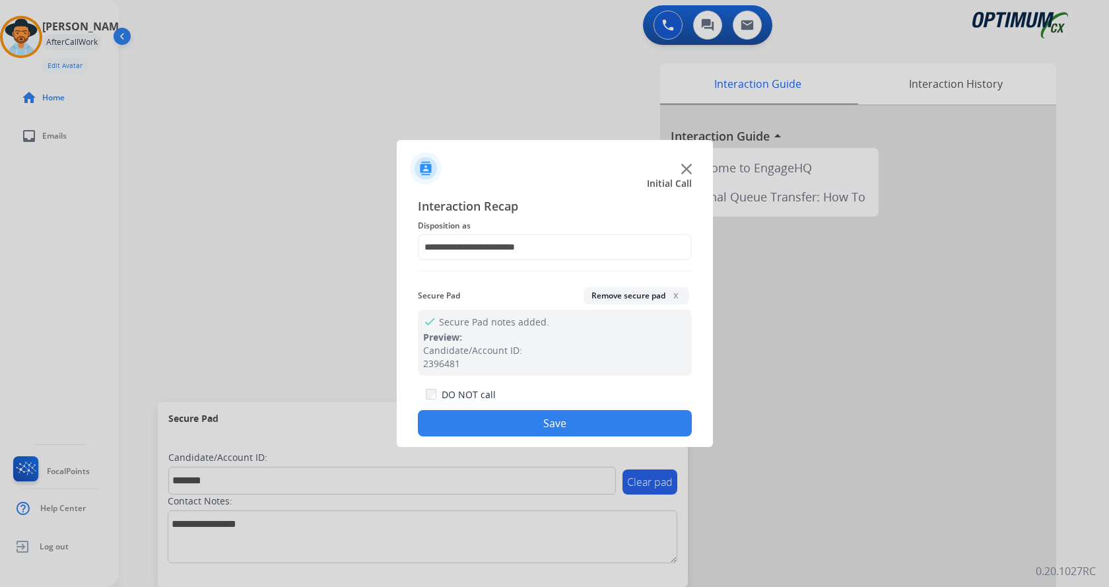
click at [528, 423] on button "Save" at bounding box center [555, 423] width 274 height 26
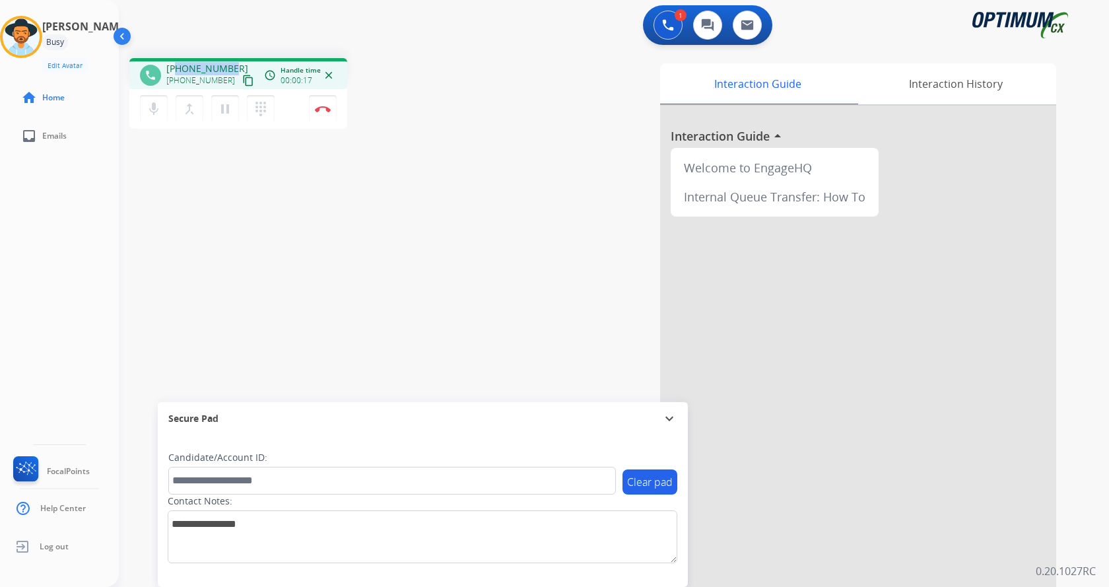
drag, startPoint x: 177, startPoint y: 67, endPoint x: 234, endPoint y: 62, distance: 57.0
click at [234, 62] on div "[PHONE_NUMBER] [PHONE_NUMBER] content_copy" at bounding box center [211, 75] width 90 height 26
copy span "5037570137"
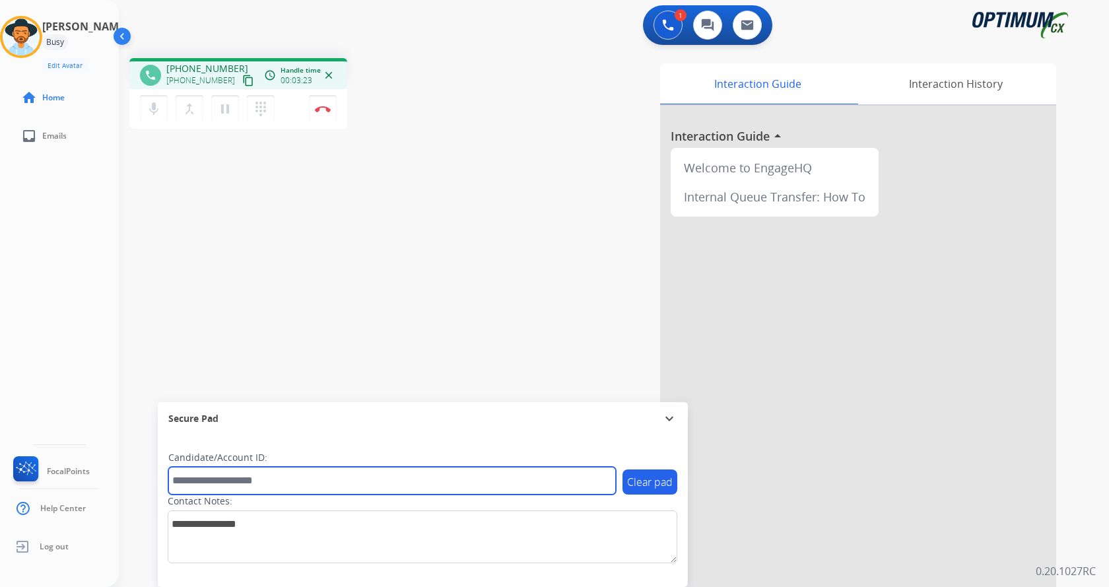
click at [222, 489] on input "text" at bounding box center [392, 481] width 448 height 28
paste input "*******"
type input "*******"
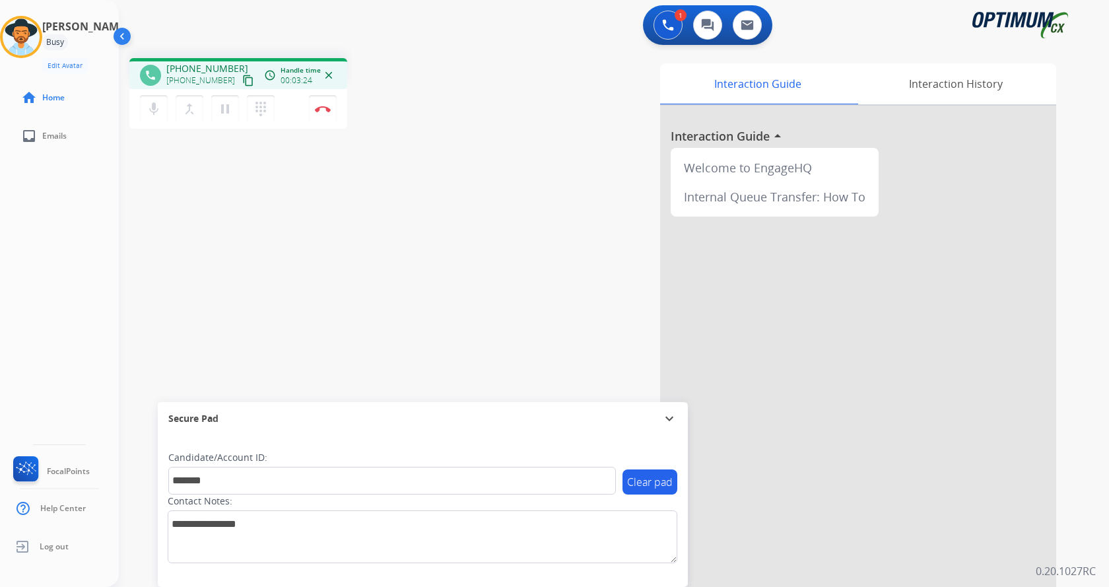
click at [170, 220] on div "phone [PHONE_NUMBER] [PHONE_NUMBER] content_copy access_time Call metrics Queue…" at bounding box center [598, 323] width 959 height 551
click at [440, 280] on div "phone [PHONE_NUMBER] [PHONE_NUMBER] content_copy access_time Call metrics Queue…" at bounding box center [598, 323] width 959 height 551
click at [441, 271] on div "phone [PHONE_NUMBER] [PHONE_NUMBER] content_copy access_time Call metrics Queue…" at bounding box center [598, 323] width 959 height 551
click at [318, 107] on img at bounding box center [323, 109] width 16 height 7
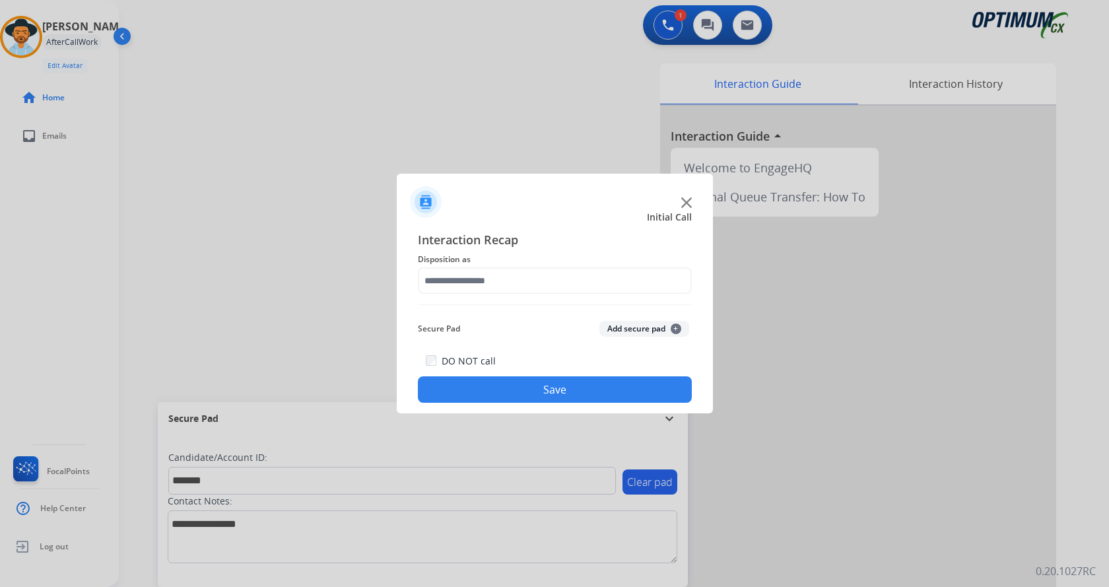
click at [617, 325] on button "Add secure pad +" at bounding box center [644, 329] width 90 height 16
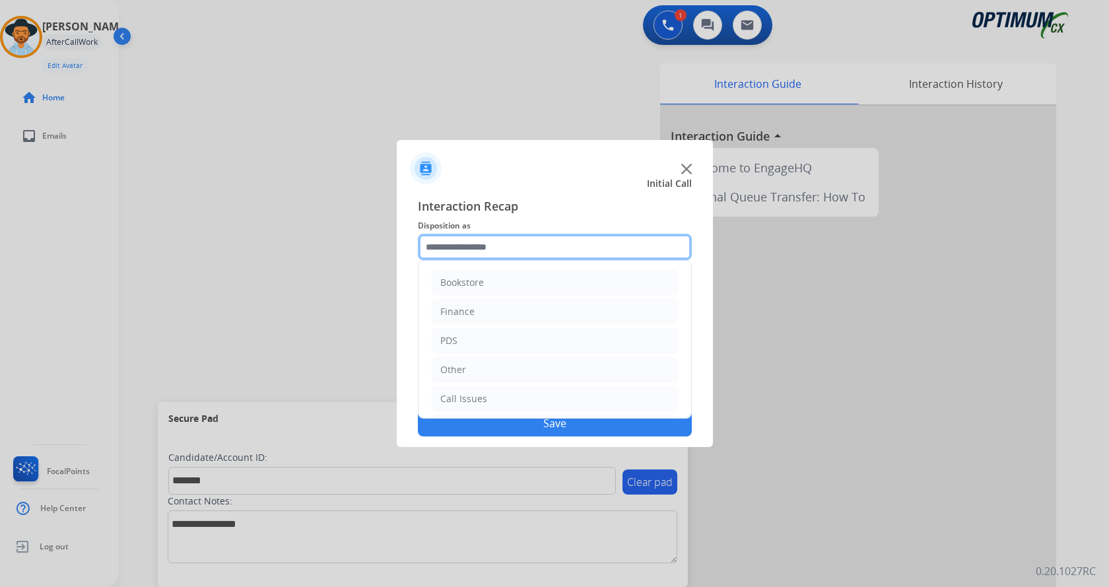
click at [471, 252] on input "text" at bounding box center [555, 247] width 274 height 26
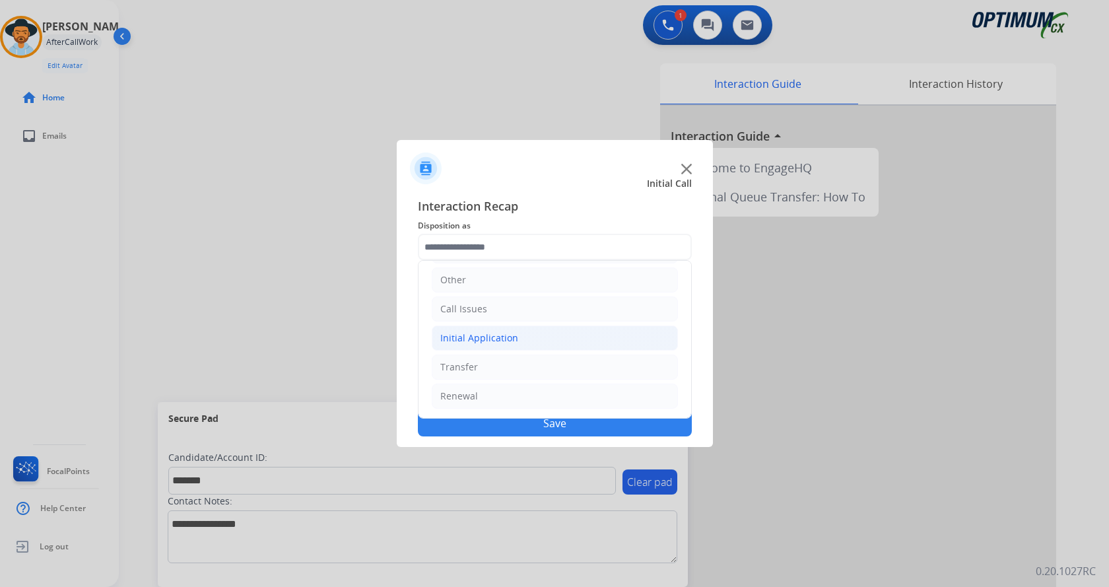
click at [534, 341] on li "Initial Application" at bounding box center [555, 337] width 246 height 25
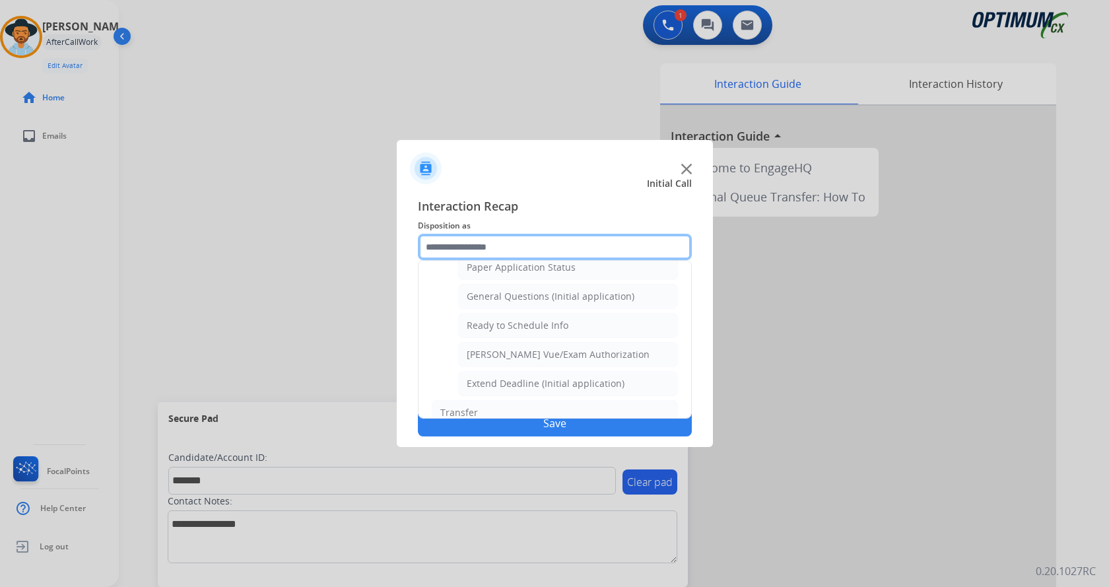
scroll to position [800, 0]
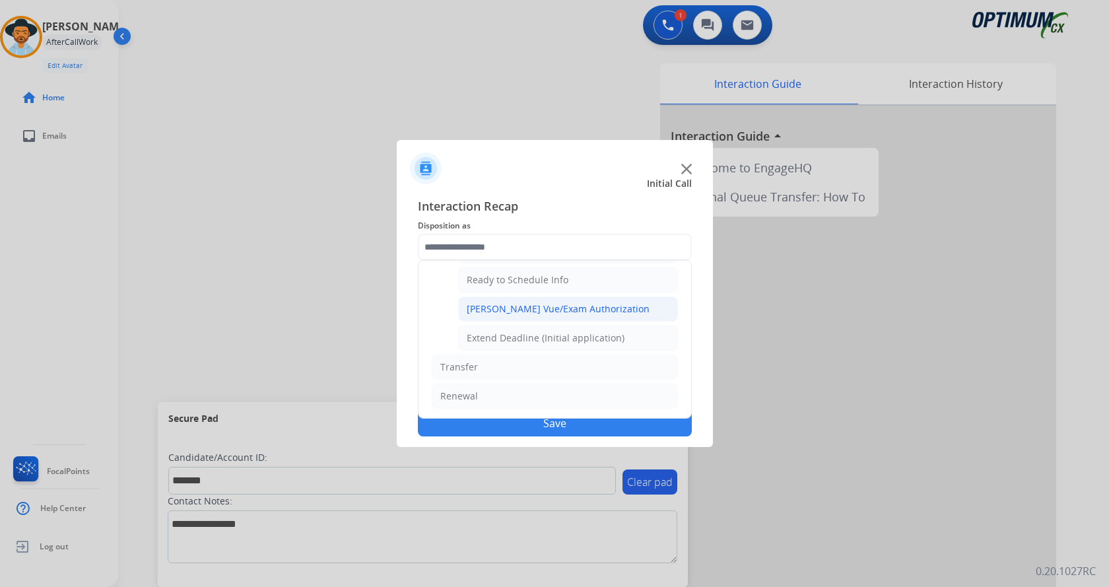
click at [545, 308] on div "[PERSON_NAME] Vue/Exam Authorization" at bounding box center [558, 308] width 183 height 13
type input "**********"
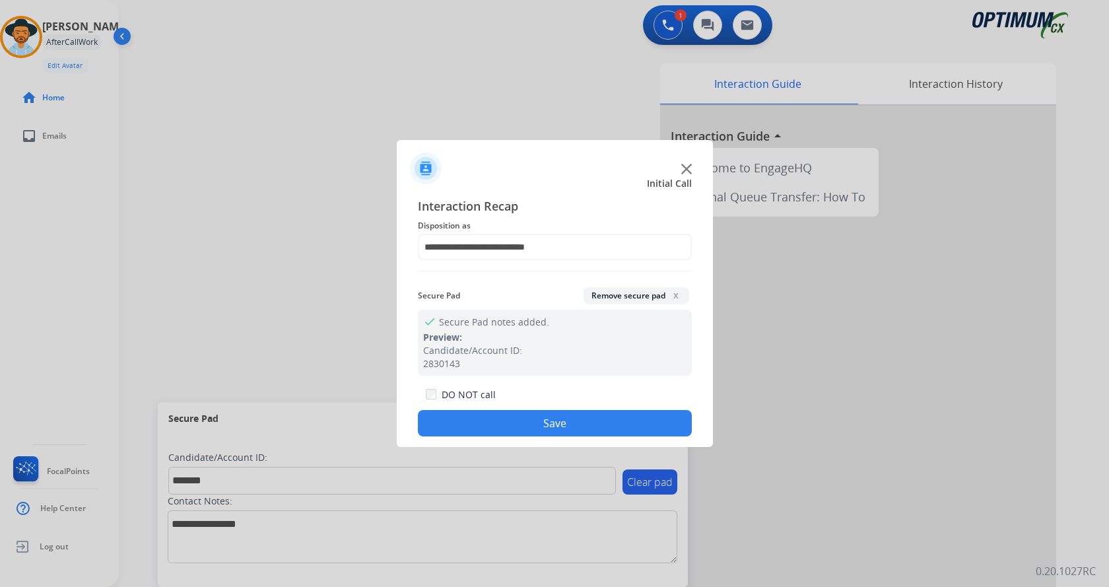
click at [546, 422] on button "Save" at bounding box center [555, 423] width 274 height 26
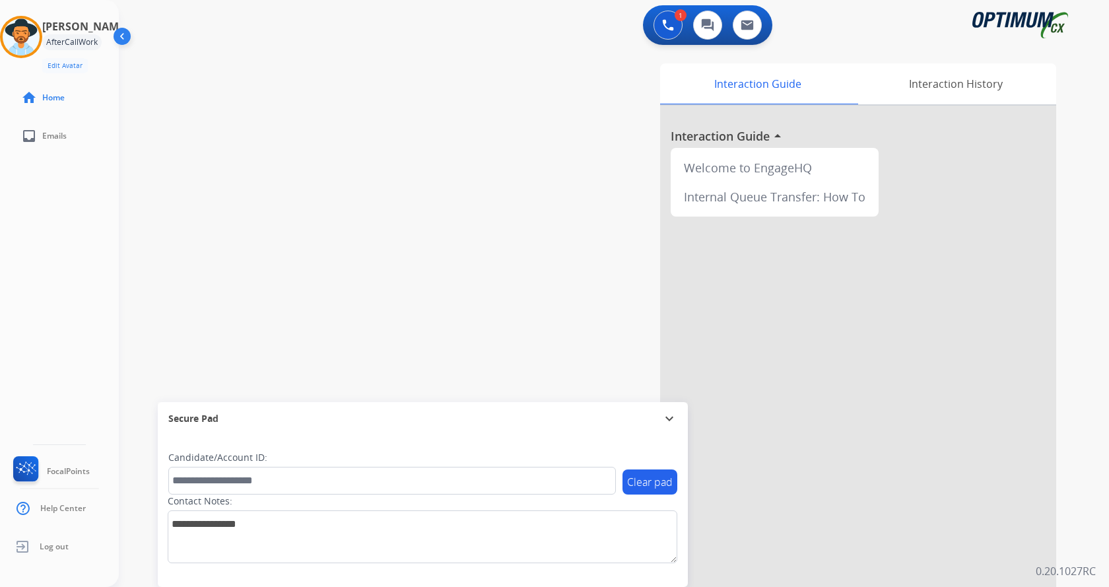
click at [546, 422] on div "Secure Pad" at bounding box center [422, 418] width 509 height 22
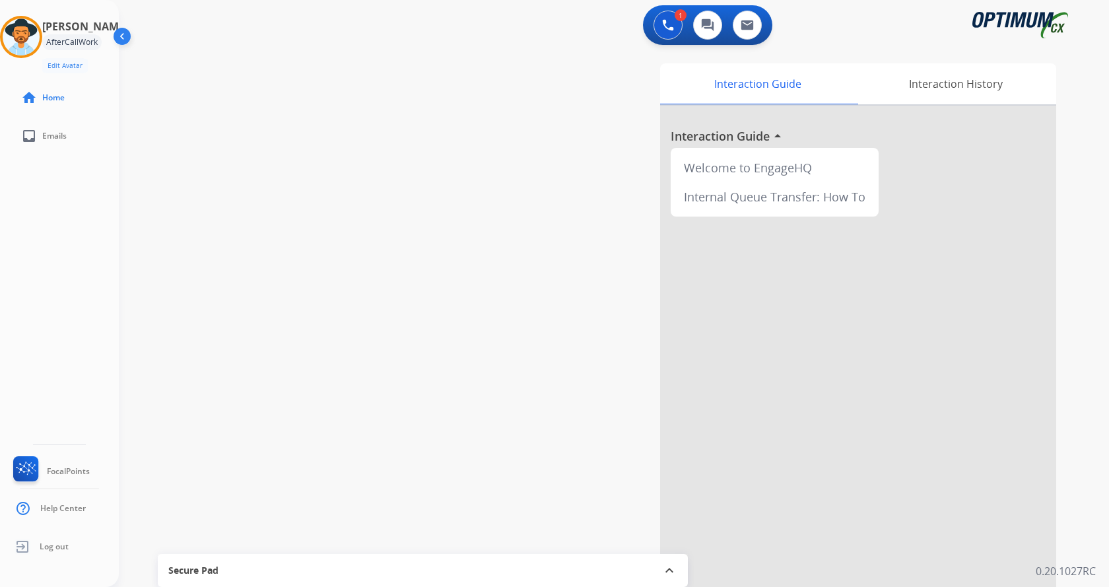
click at [356, 211] on div "swap_horiz Break voice bridge close_fullscreen Connect 3-Way Call merge_type Se…" at bounding box center [598, 323] width 959 height 551
drag, startPoint x: 304, startPoint y: 577, endPoint x: 323, endPoint y: 509, distance: 70.6
click at [306, 578] on div "Secure Pad" at bounding box center [422, 570] width 509 height 22
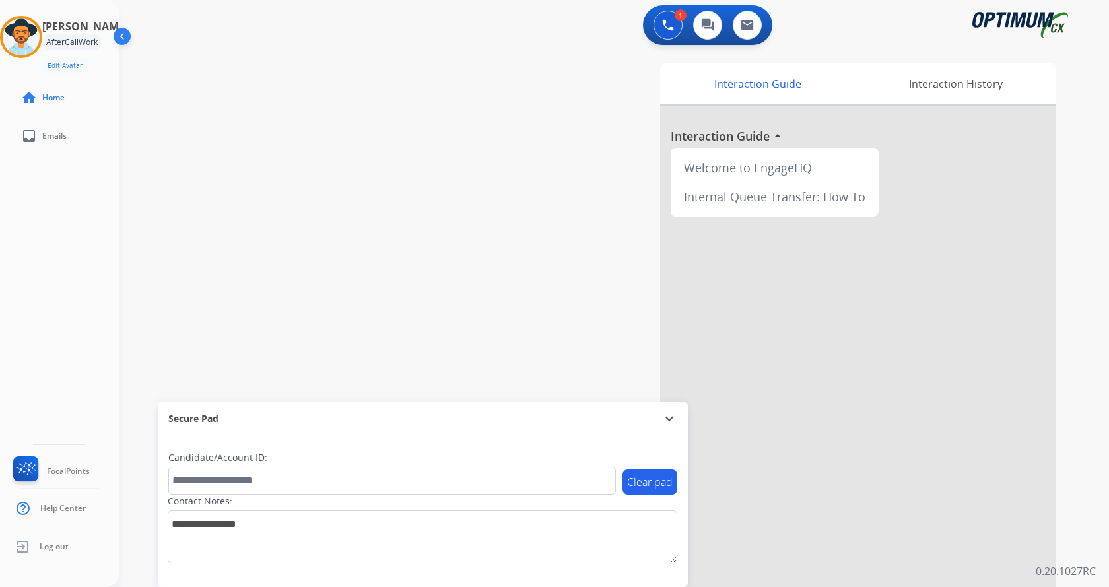
click at [304, 180] on div "swap_horiz Break voice bridge close_fullscreen Connect 3-Way Call merge_type Se…" at bounding box center [598, 323] width 959 height 551
click at [38, 37] on img at bounding box center [21, 36] width 37 height 37
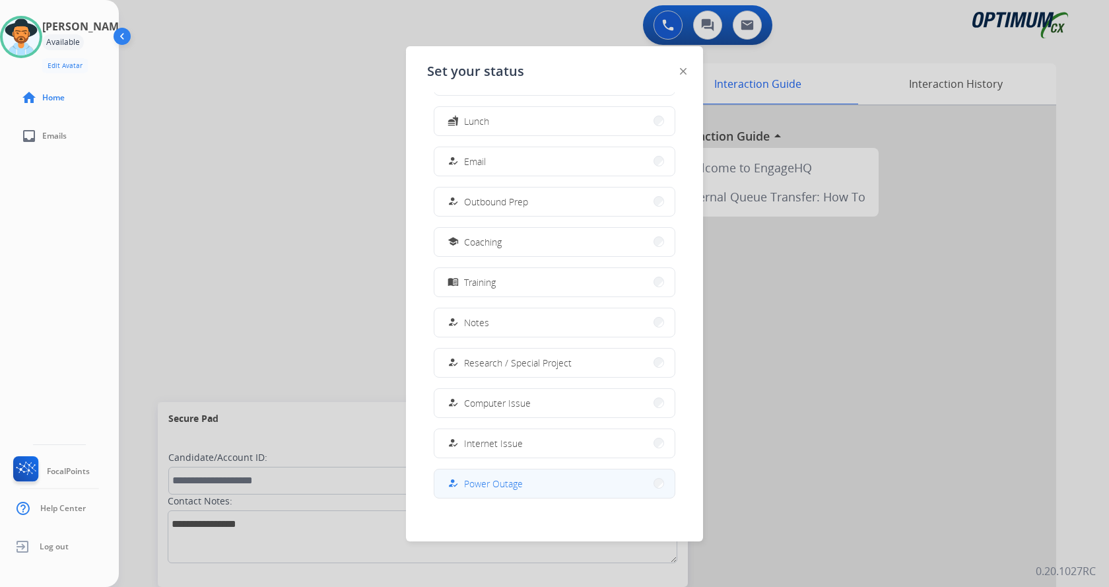
scroll to position [125, 0]
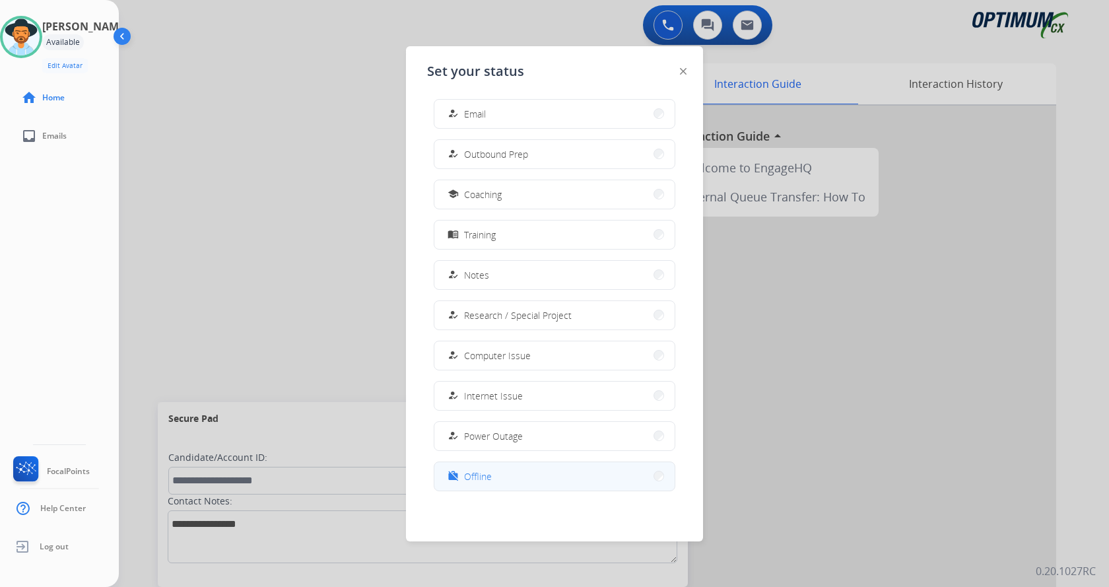
click at [543, 472] on button "work_off Offline" at bounding box center [554, 476] width 240 height 28
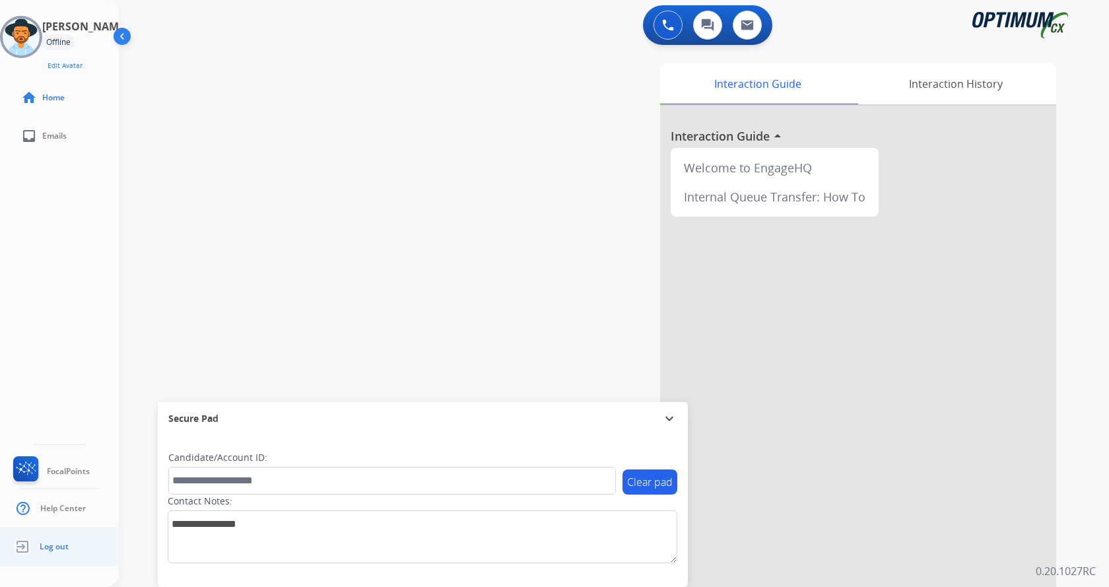
click at [57, 547] on span "Log out" at bounding box center [54, 546] width 29 height 11
click at [306, 316] on div "swap_horiz Break voice bridge close_fullscreen Connect 3-Way Call merge_type Se…" at bounding box center [598, 323] width 959 height 551
